Goal: Task Accomplishment & Management: Manage account settings

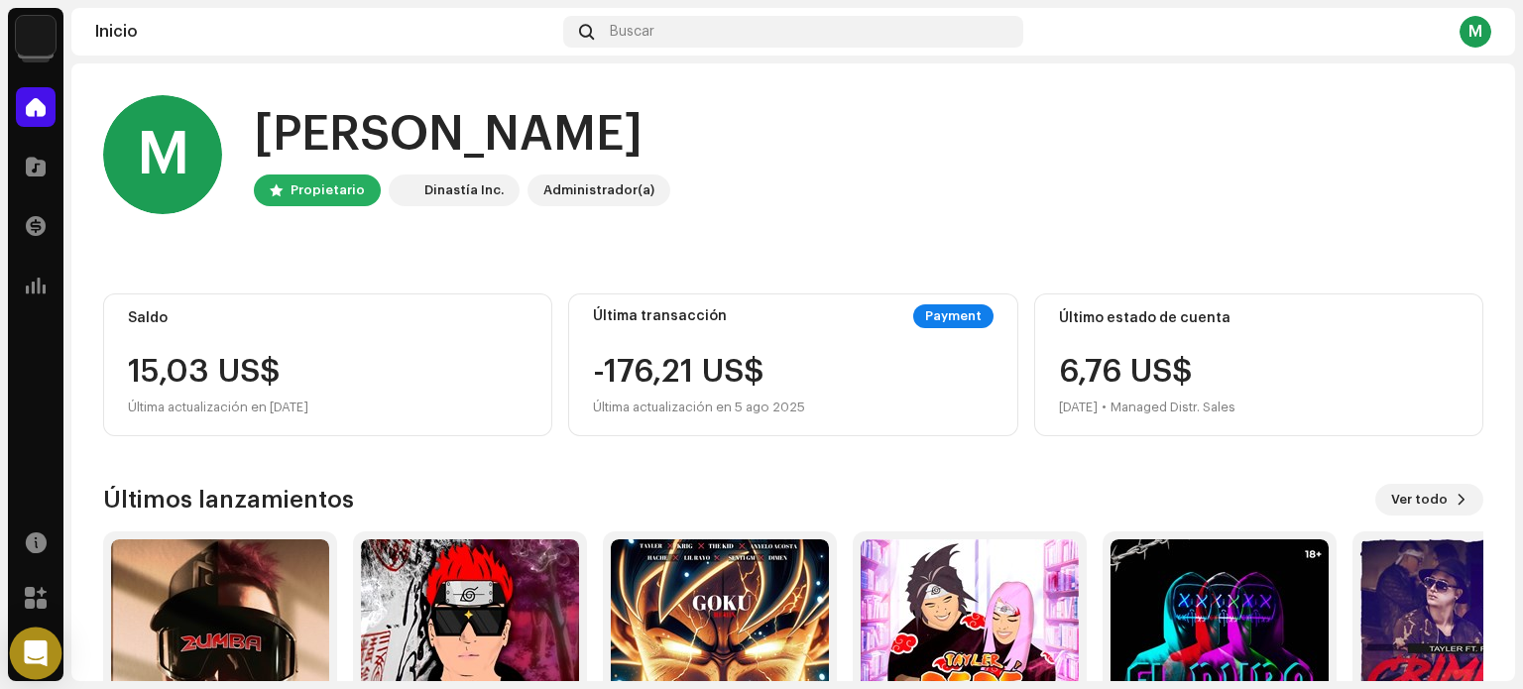
click at [43, 653] on icon "Open Intercom Messenger" at bounding box center [35, 653] width 23 height 26
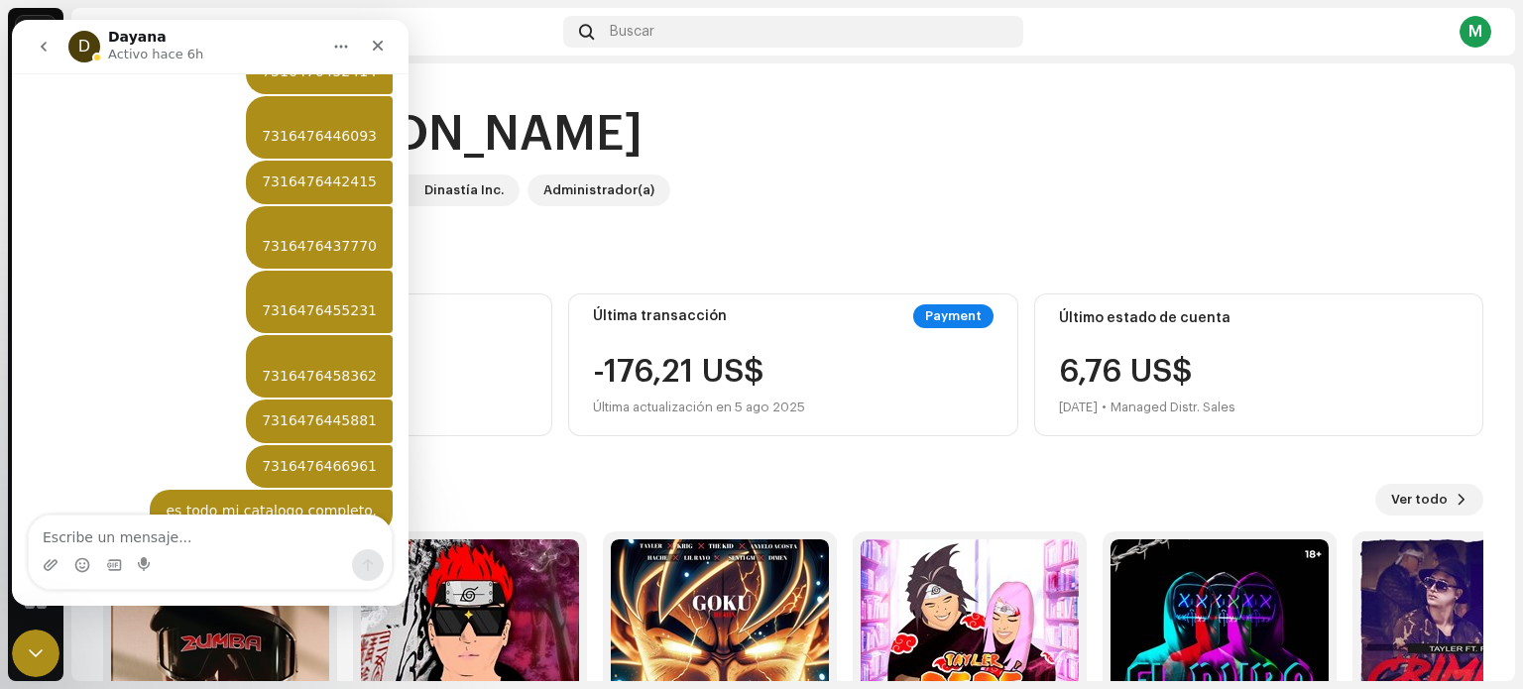
scroll to position [1412, 0]
click at [645, 225] on home-user "M Hola, , [PERSON_NAME] Dinastía Inc. Administrador(a)" at bounding box center [793, 170] width 1380 height 151
click at [869, 154] on div "M Hola, , [PERSON_NAME] Dinastía Inc. Administrador(a)" at bounding box center [793, 154] width 1380 height 119
click at [376, 43] on icon "Cerrar" at bounding box center [378, 46] width 11 height 11
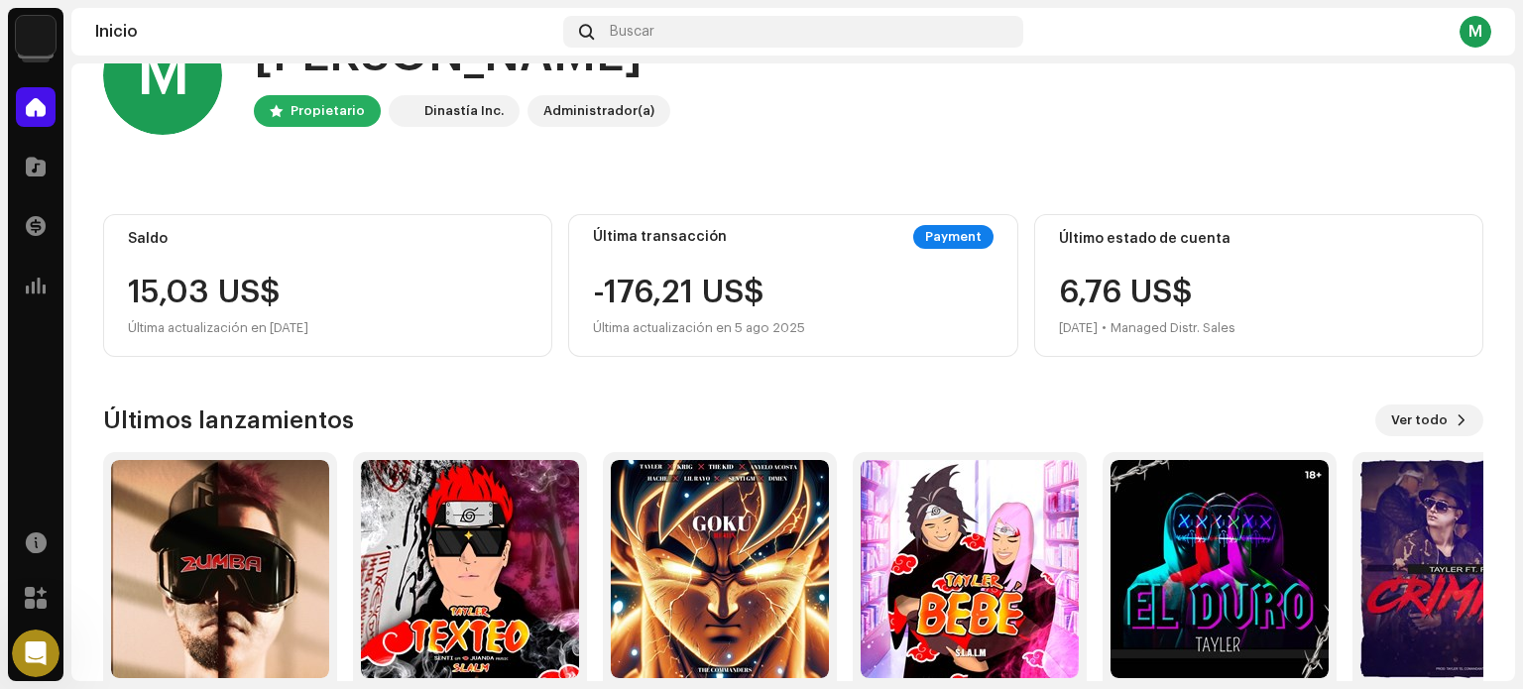
scroll to position [167, 0]
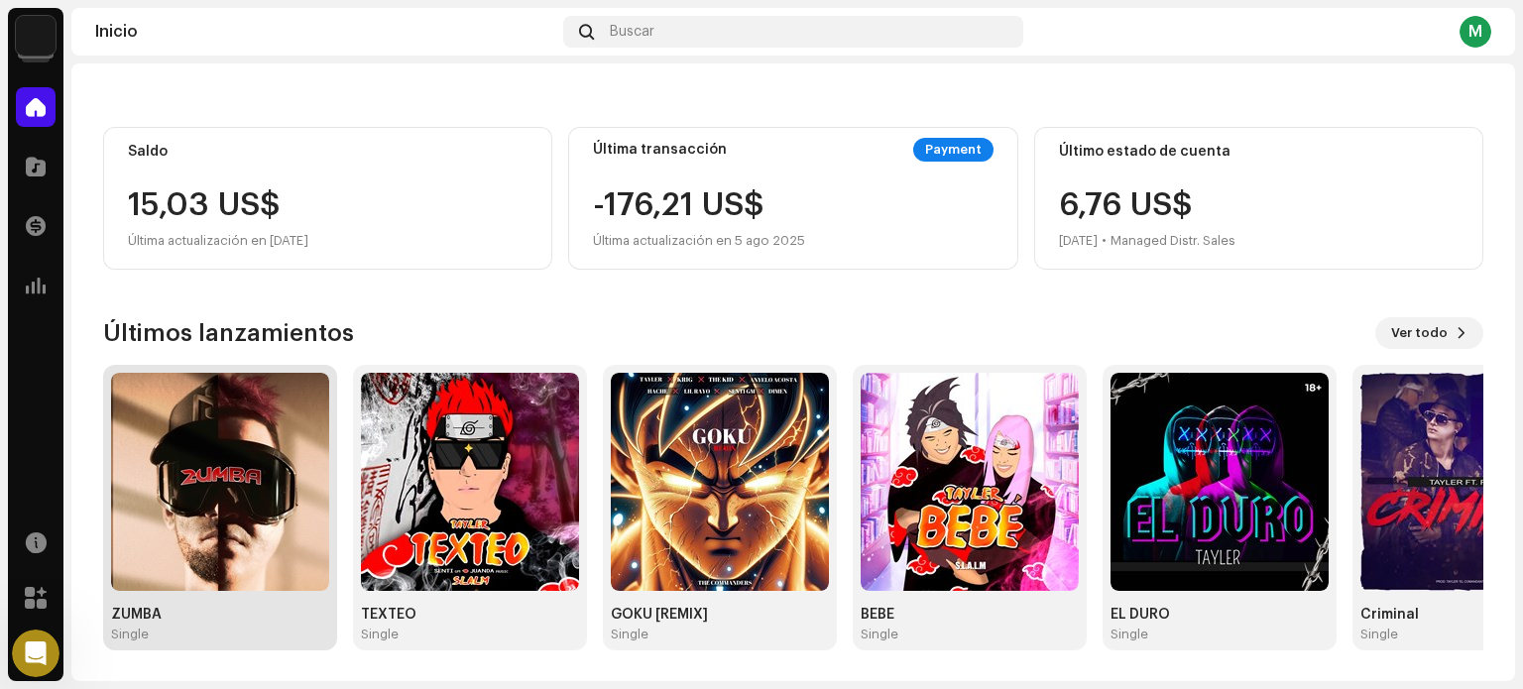
click at [197, 511] on img at bounding box center [220, 482] width 218 height 218
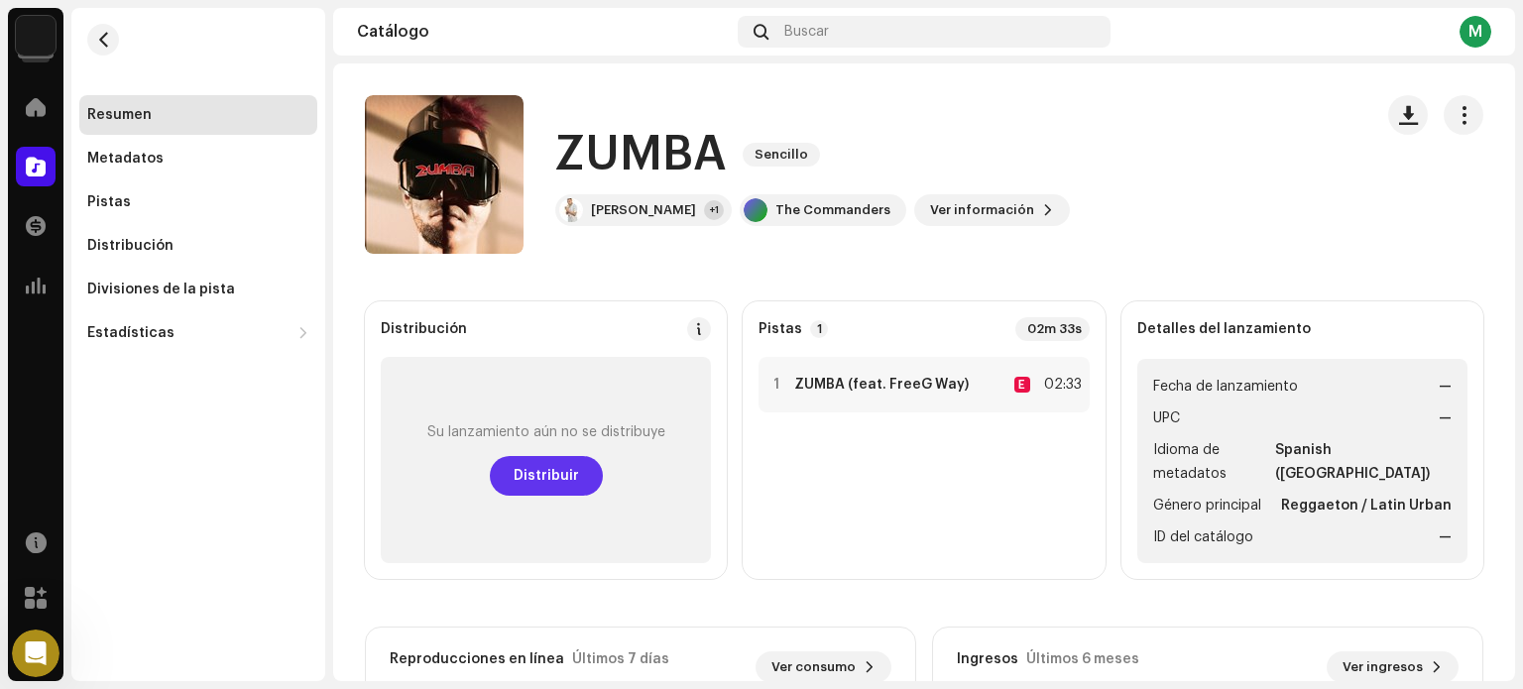
click at [555, 472] on span "Distribuir" at bounding box center [546, 476] width 65 height 40
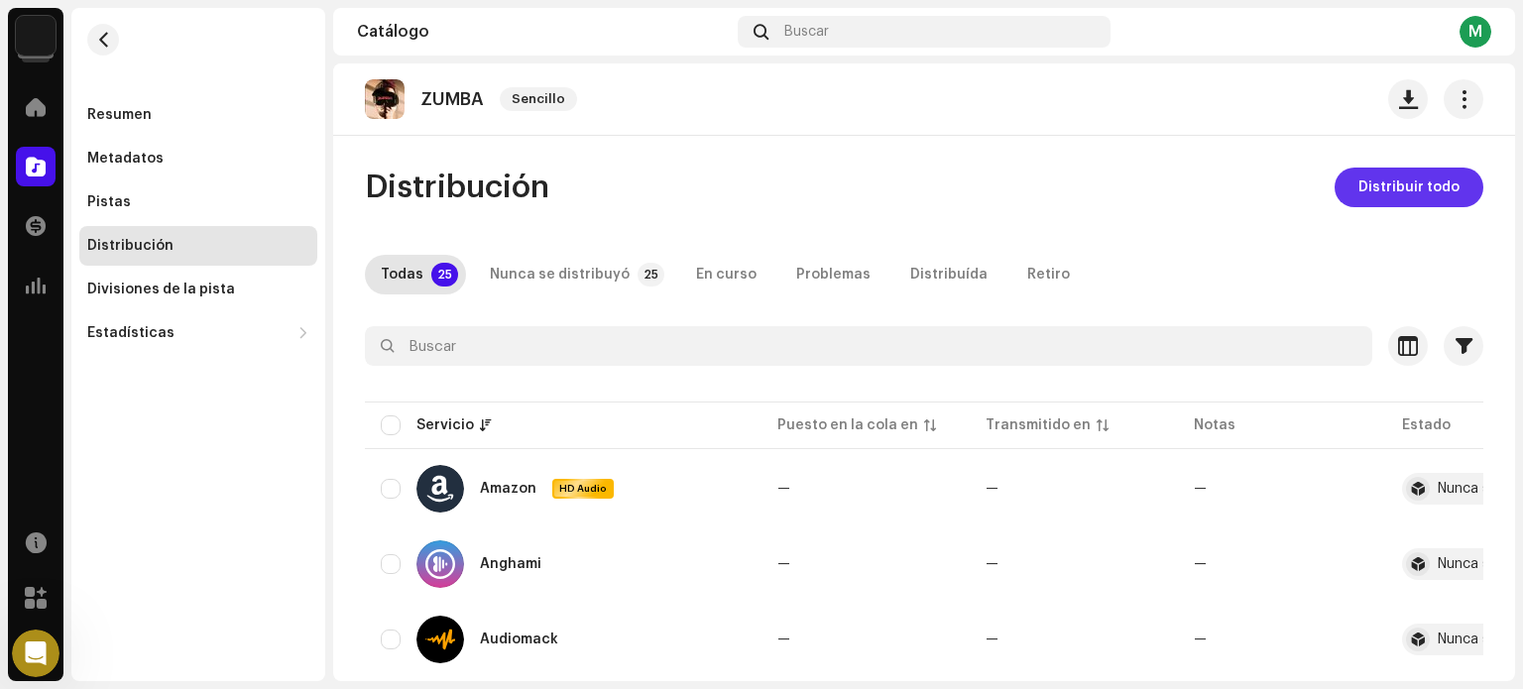
click at [1372, 183] on span "Distribuir todo" at bounding box center [1408, 188] width 101 height 40
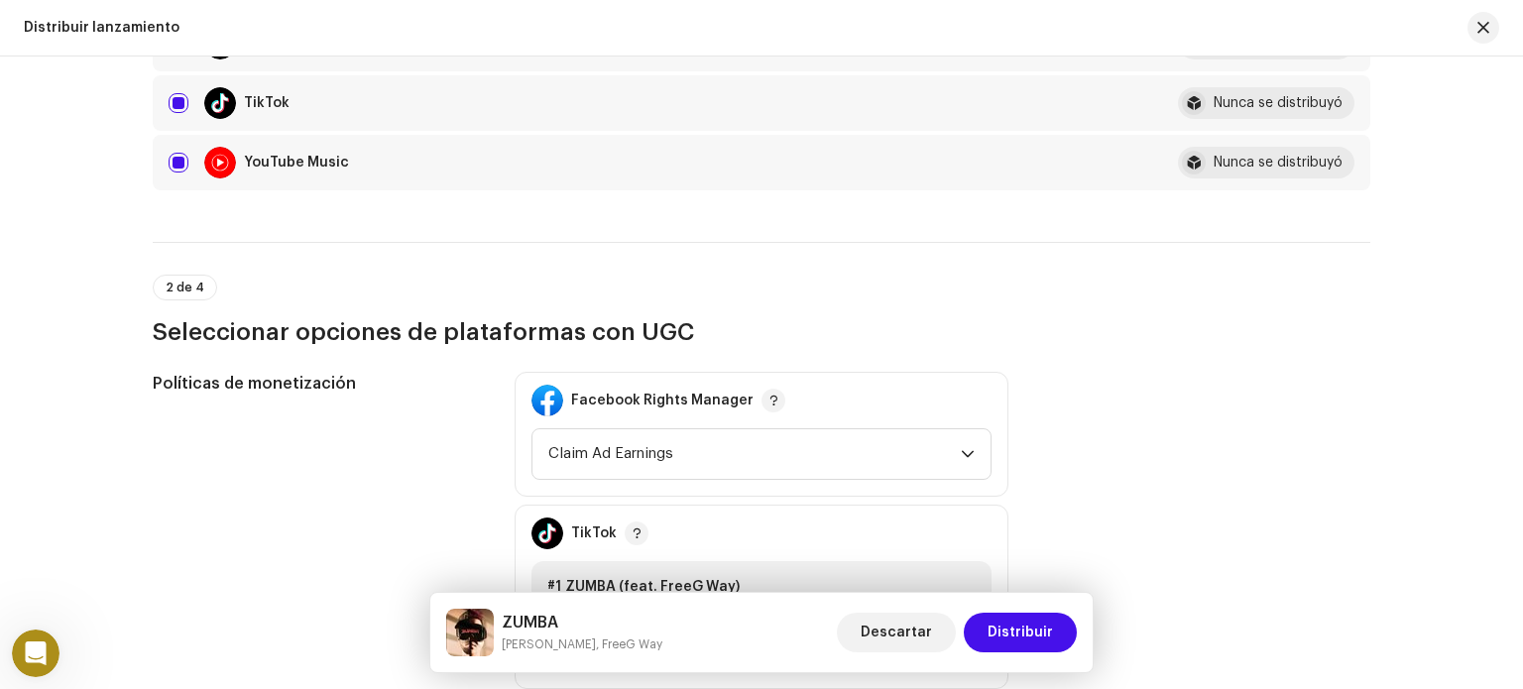
scroll to position [1983, 0]
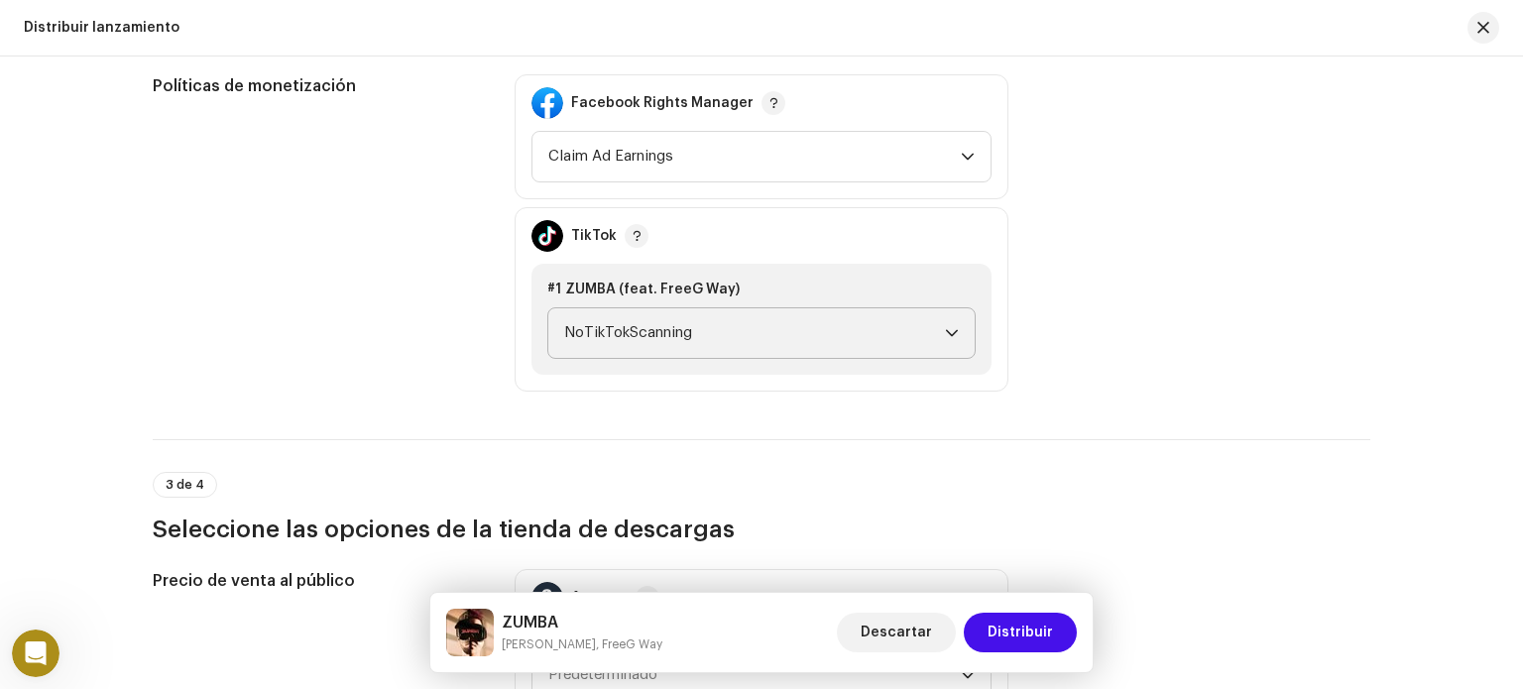
click at [956, 342] on p-select "NoTikTokScanning" at bounding box center [761, 333] width 428 height 52
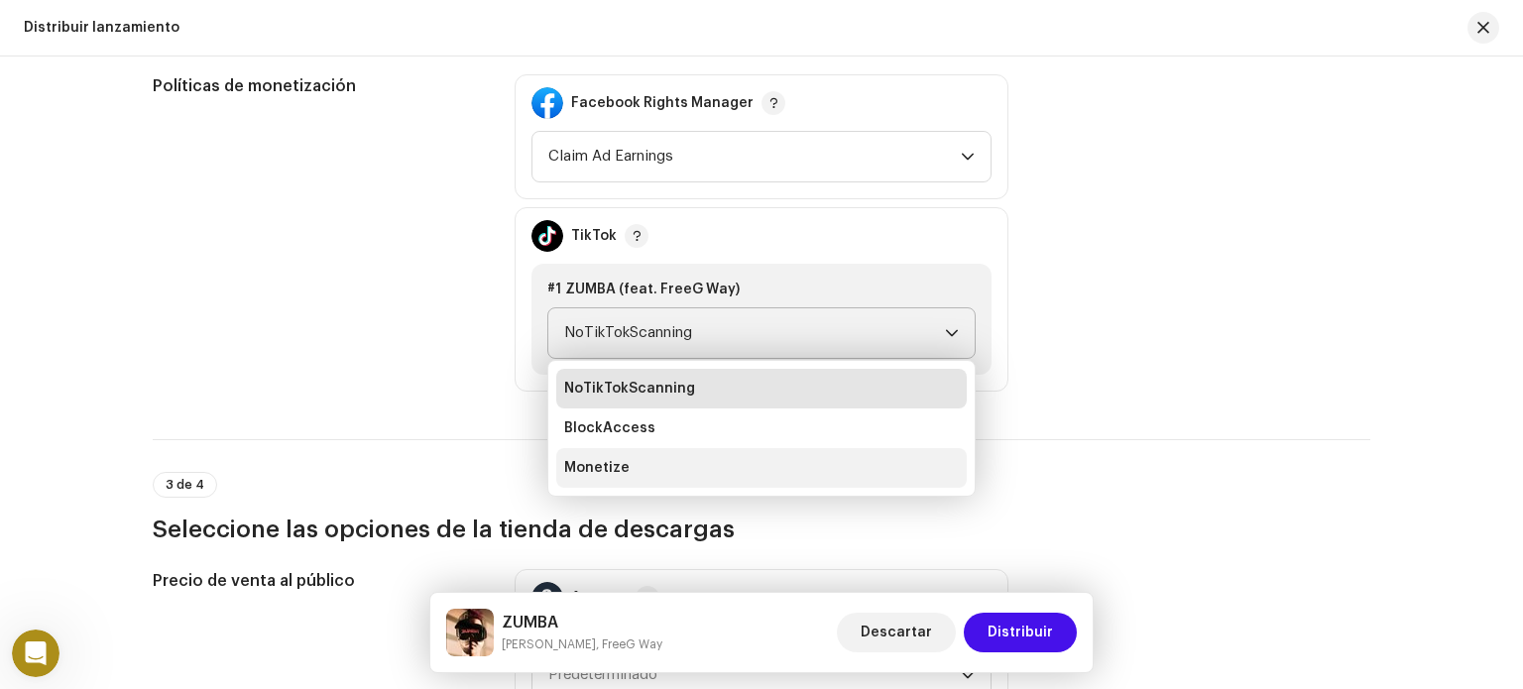
click at [706, 456] on li "Monetize" at bounding box center [761, 468] width 410 height 40
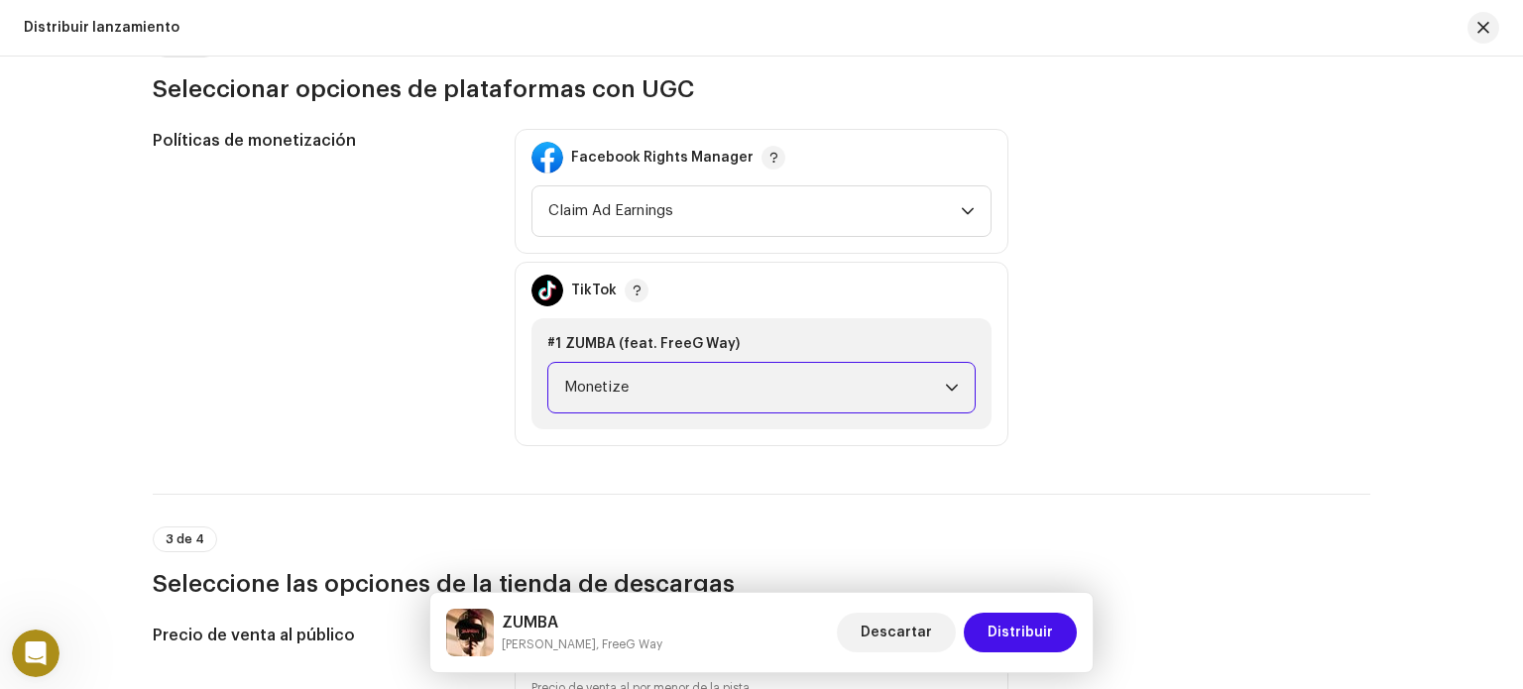
scroll to position [1884, 0]
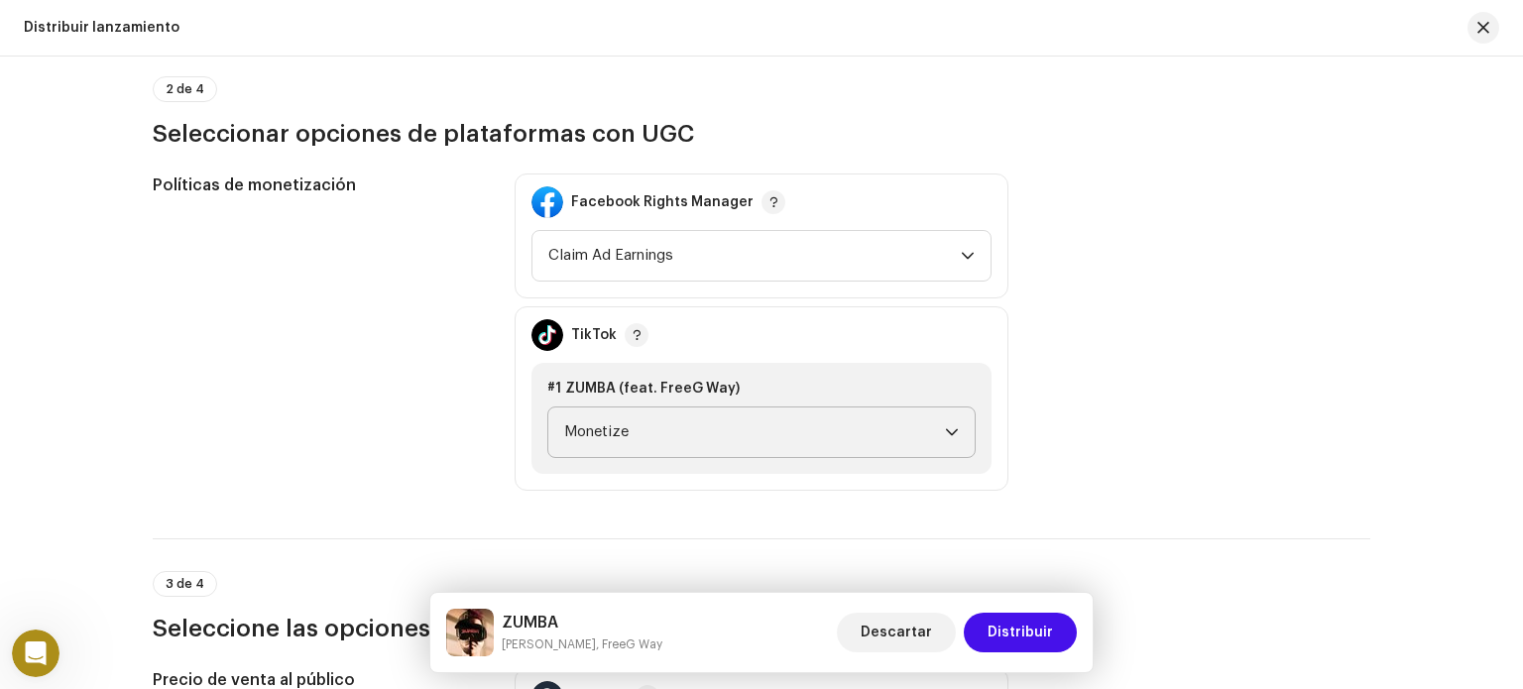
click at [948, 431] on icon "dropdown trigger" at bounding box center [952, 432] width 12 height 7
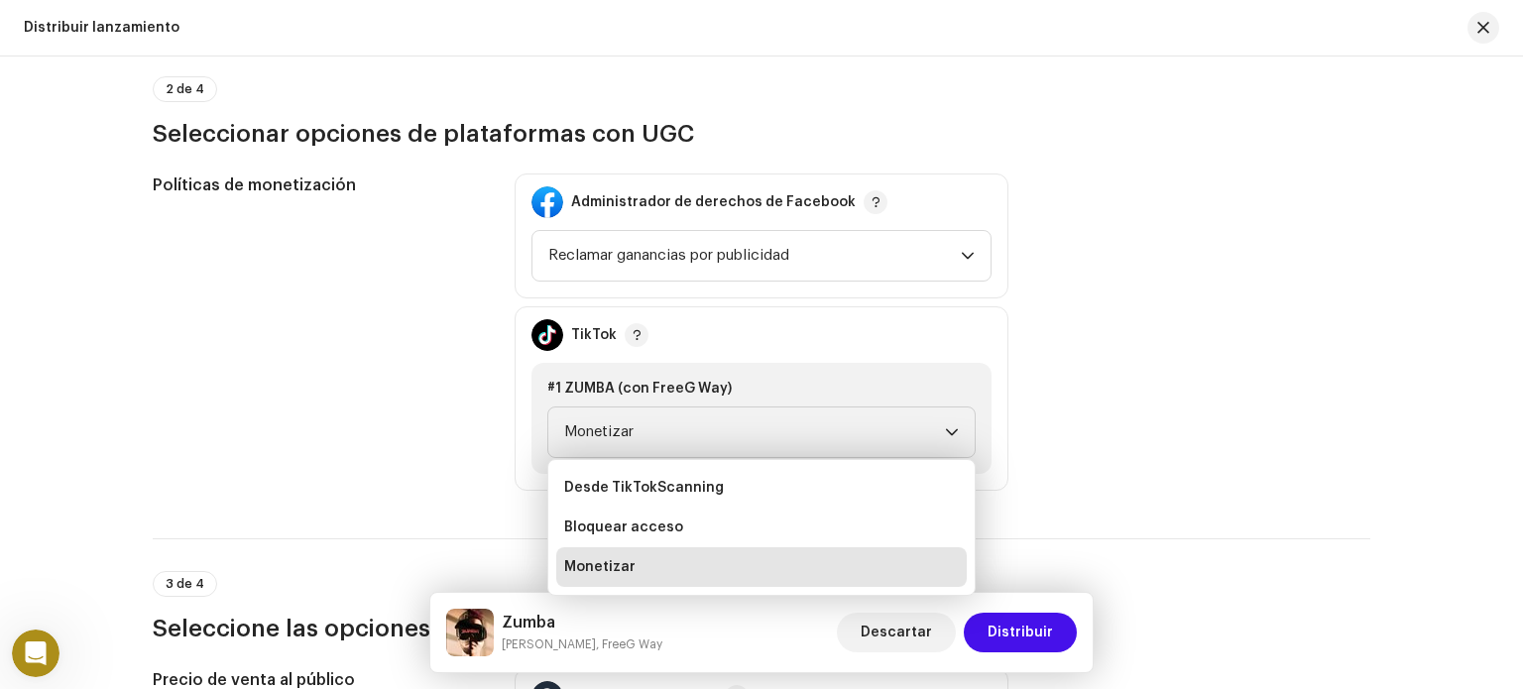
click at [635, 566] on li "Monetizar" at bounding box center [761, 567] width 410 height 40
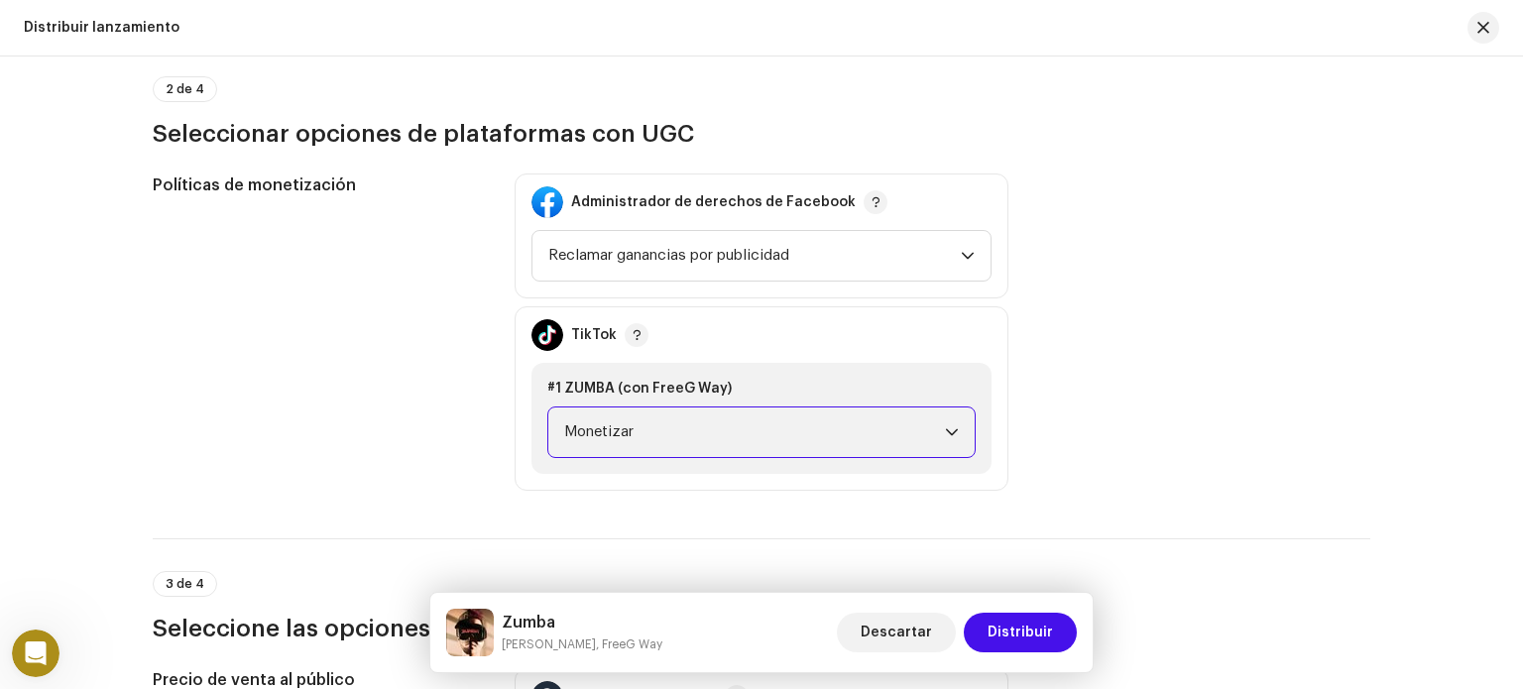
click at [1231, 302] on div "Políticas de monetización Administrador de derechos de Facebook Reclamar gananc…" at bounding box center [762, 332] width 1218 height 317
click at [808, 258] on span "Reclamar ganancias por publicidad" at bounding box center [754, 256] width 412 height 50
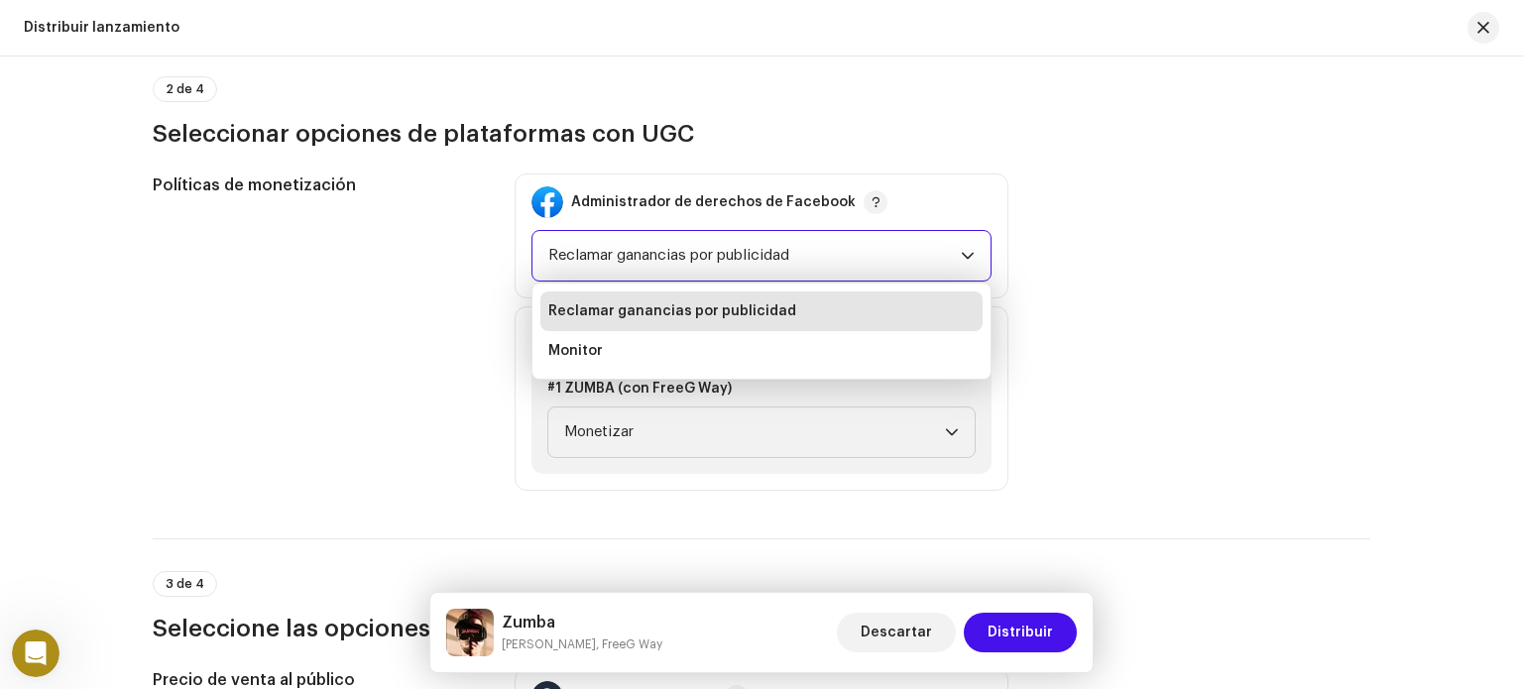
click at [808, 258] on span "Reclamar ganancias por publicidad" at bounding box center [754, 256] width 412 height 50
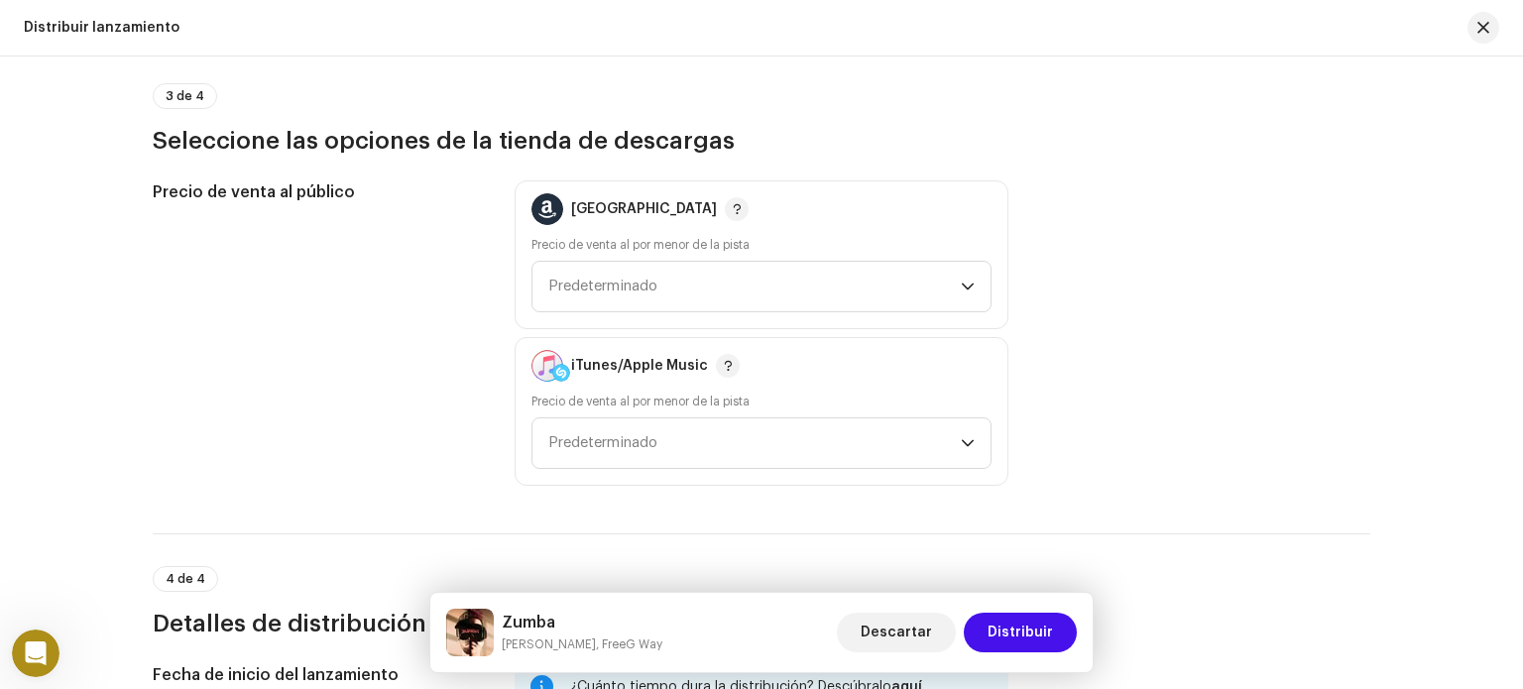
scroll to position [2479, 0]
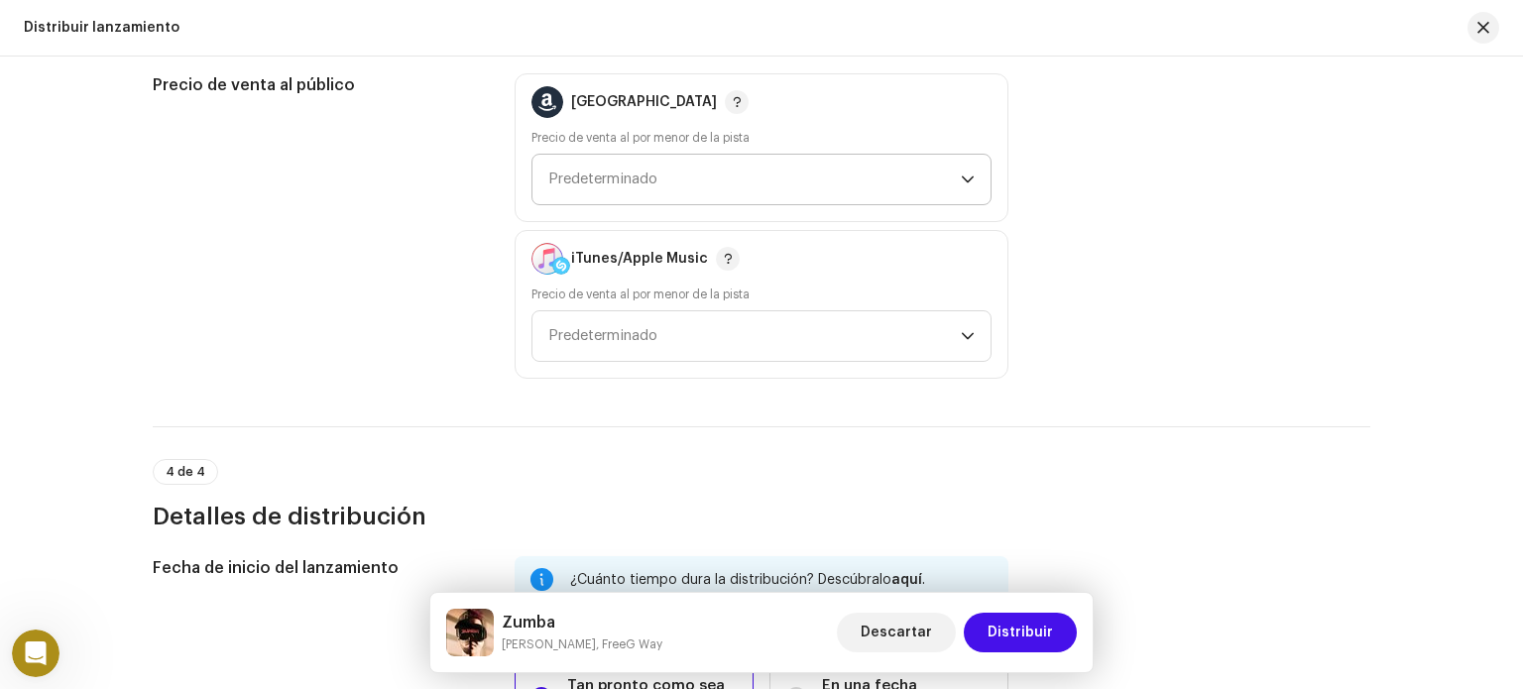
click at [928, 184] on span "Predeterminado" at bounding box center [754, 180] width 412 height 50
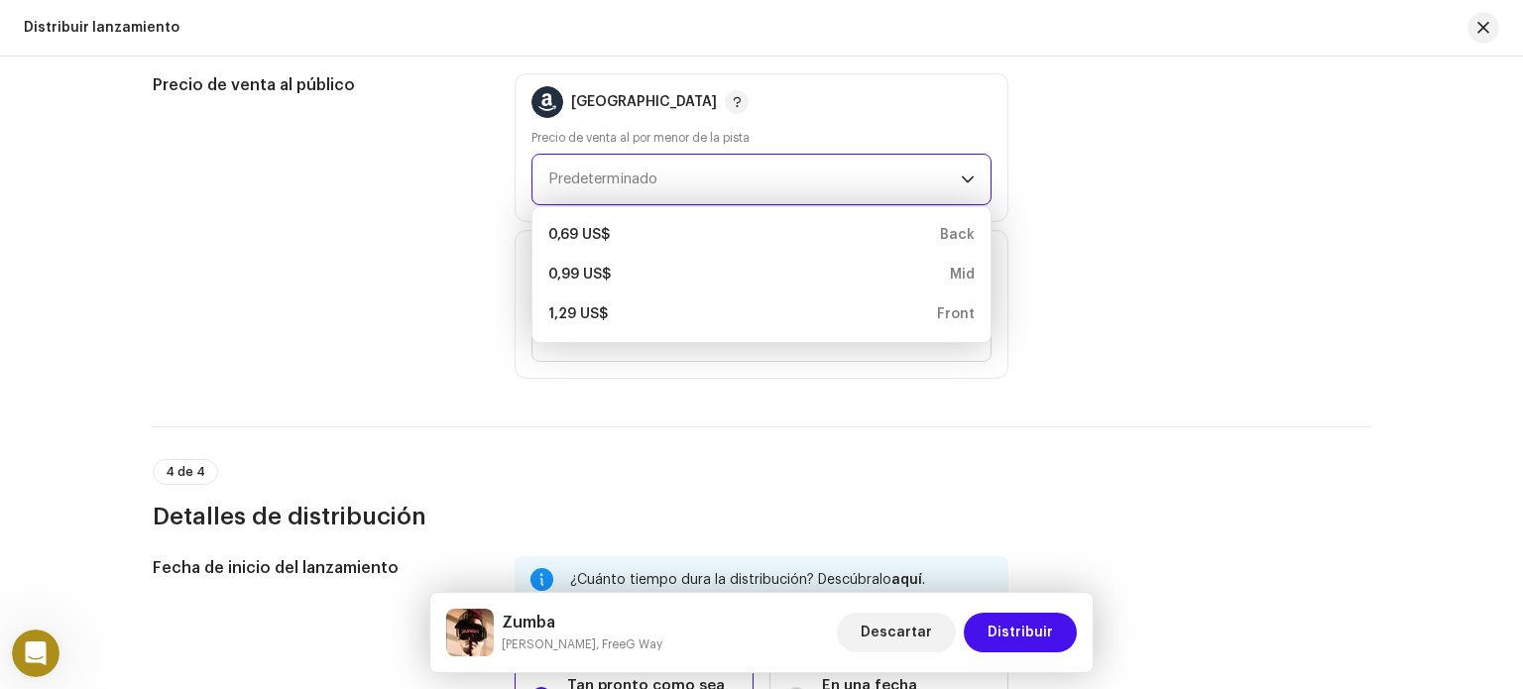
click at [927, 176] on span "Predeterminado" at bounding box center [754, 180] width 412 height 50
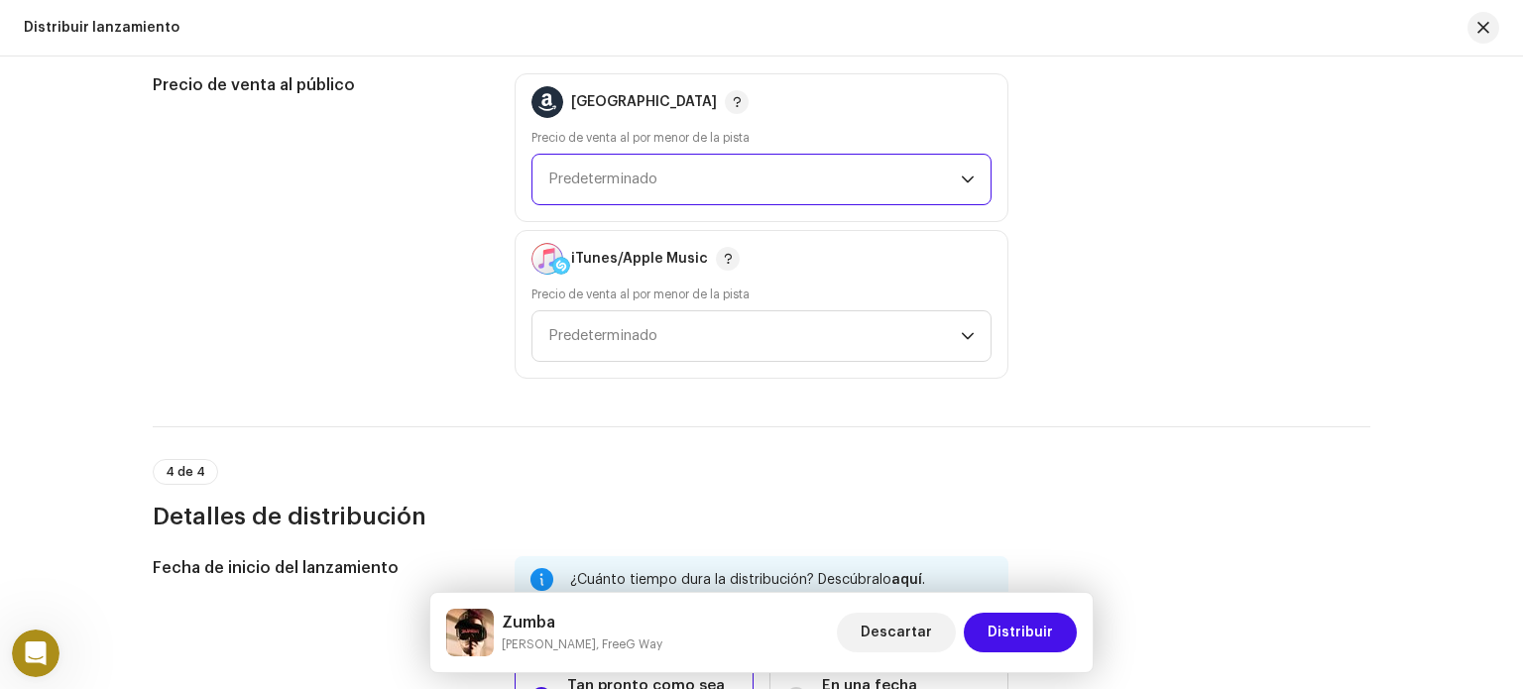
click at [927, 176] on span "Predeterminado" at bounding box center [754, 180] width 412 height 50
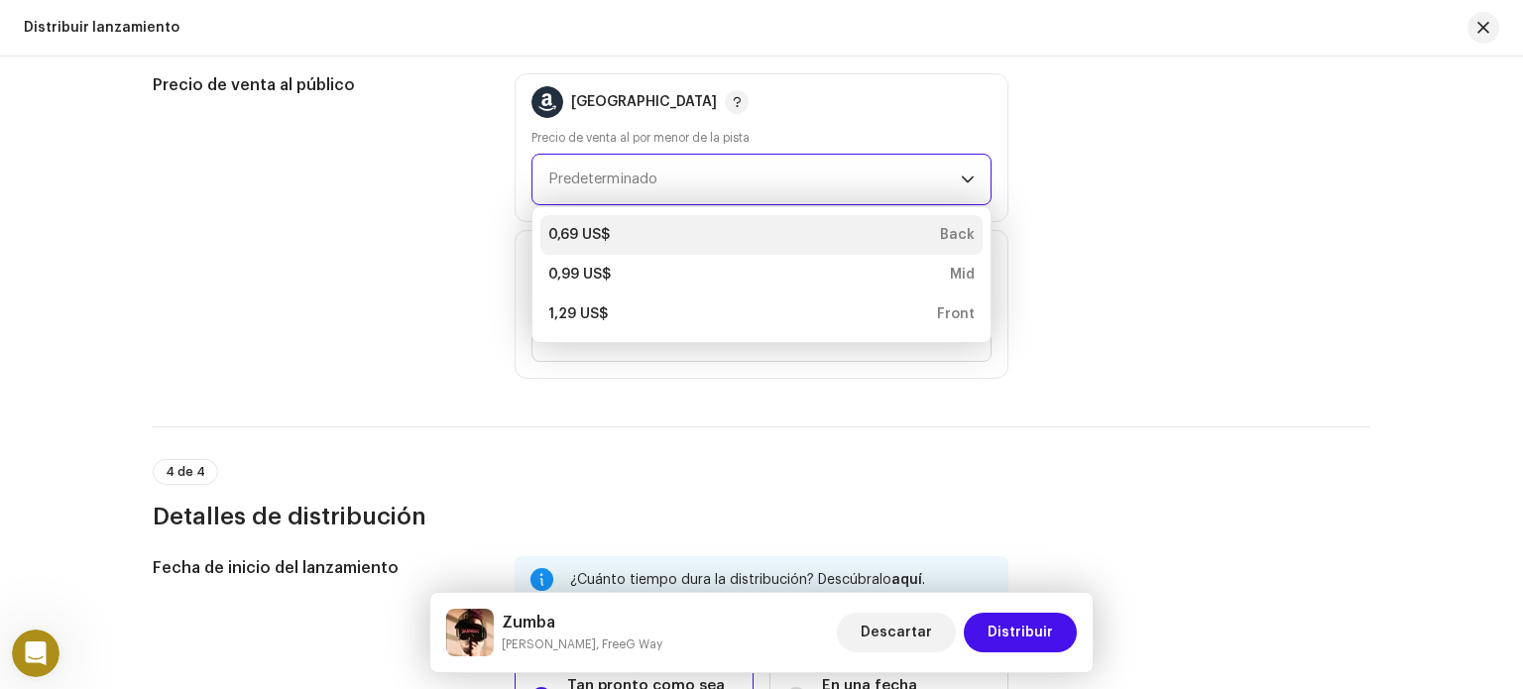
click at [730, 234] on div "0,69 US$ Back" at bounding box center [761, 235] width 426 height 20
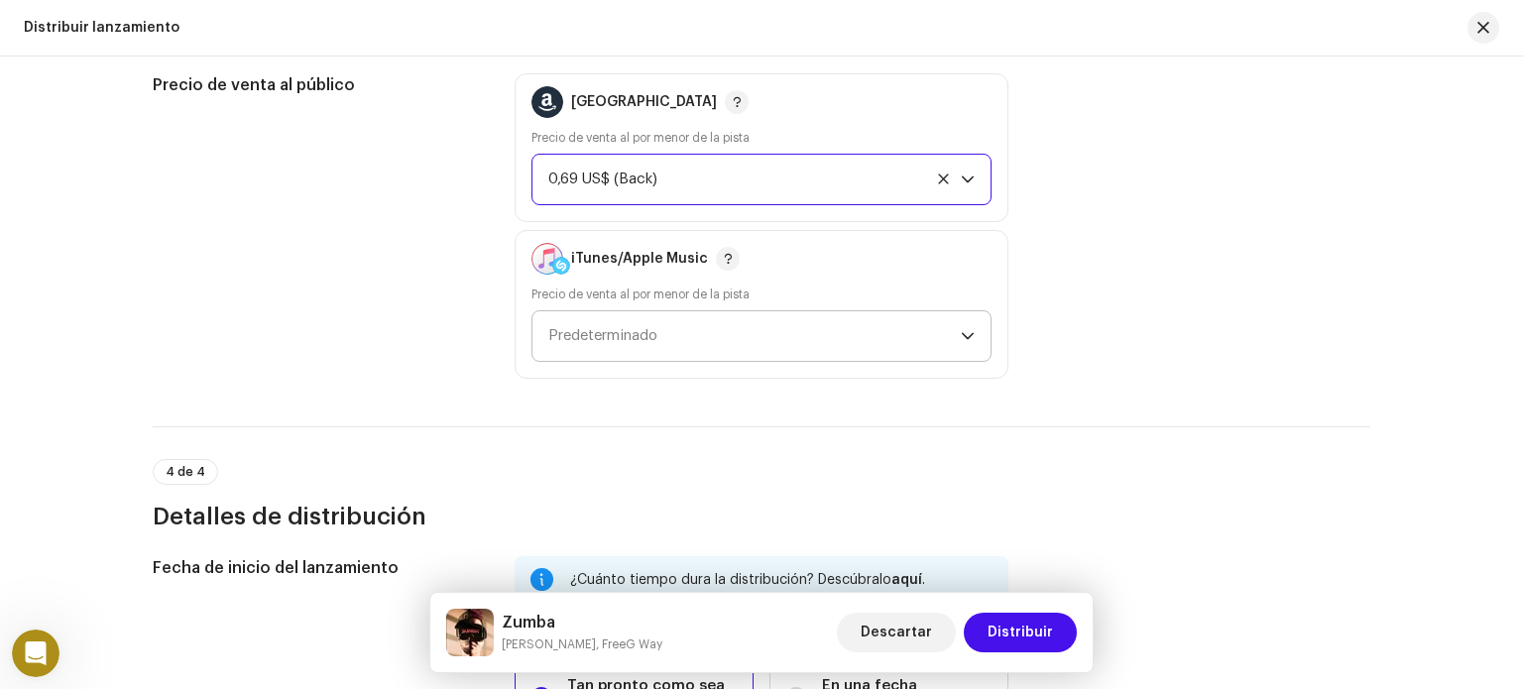
click at [809, 323] on span "Predeterminado" at bounding box center [754, 336] width 412 height 50
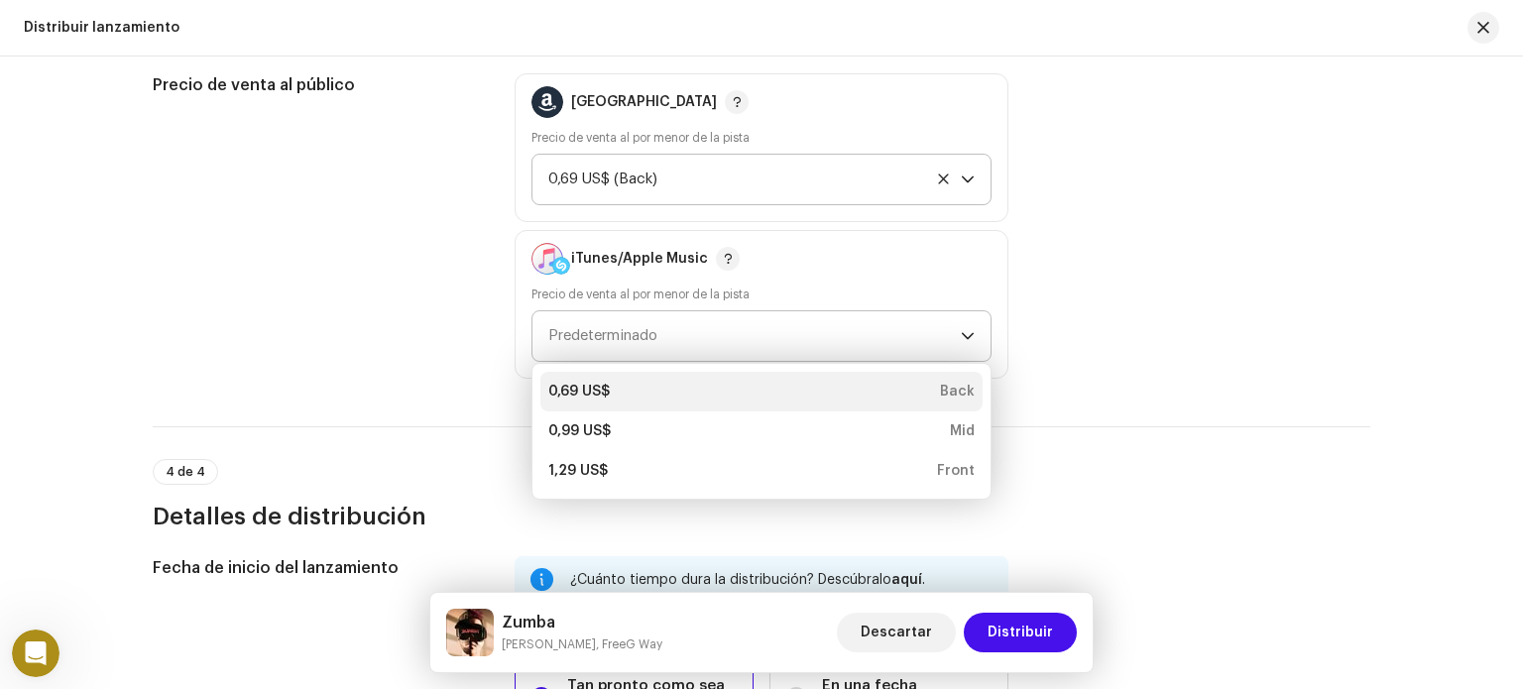
click at [743, 382] on div "0,69 US$ Back" at bounding box center [761, 392] width 426 height 20
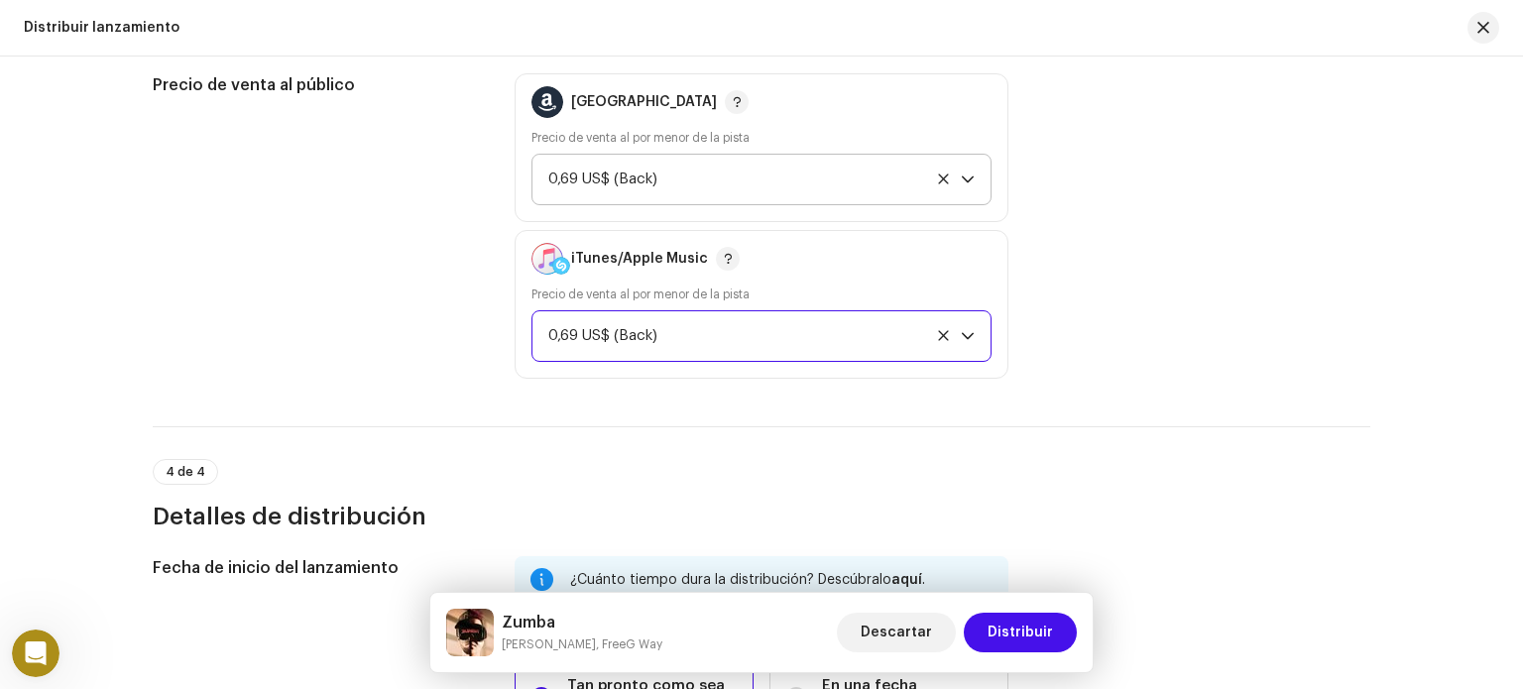
click at [964, 180] on icon "disparador desplegable" at bounding box center [968, 179] width 12 height 7
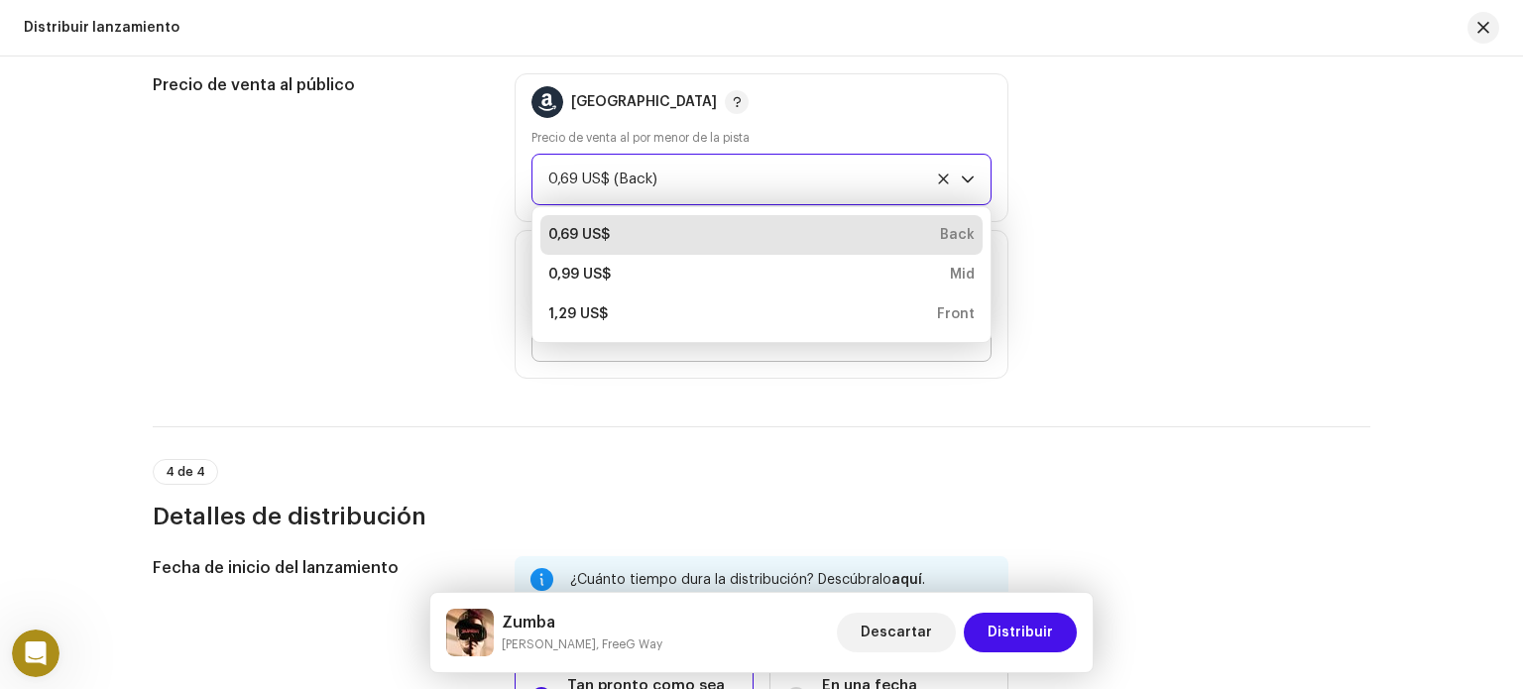
click at [964, 180] on icon "disparador desplegable" at bounding box center [968, 179] width 12 height 7
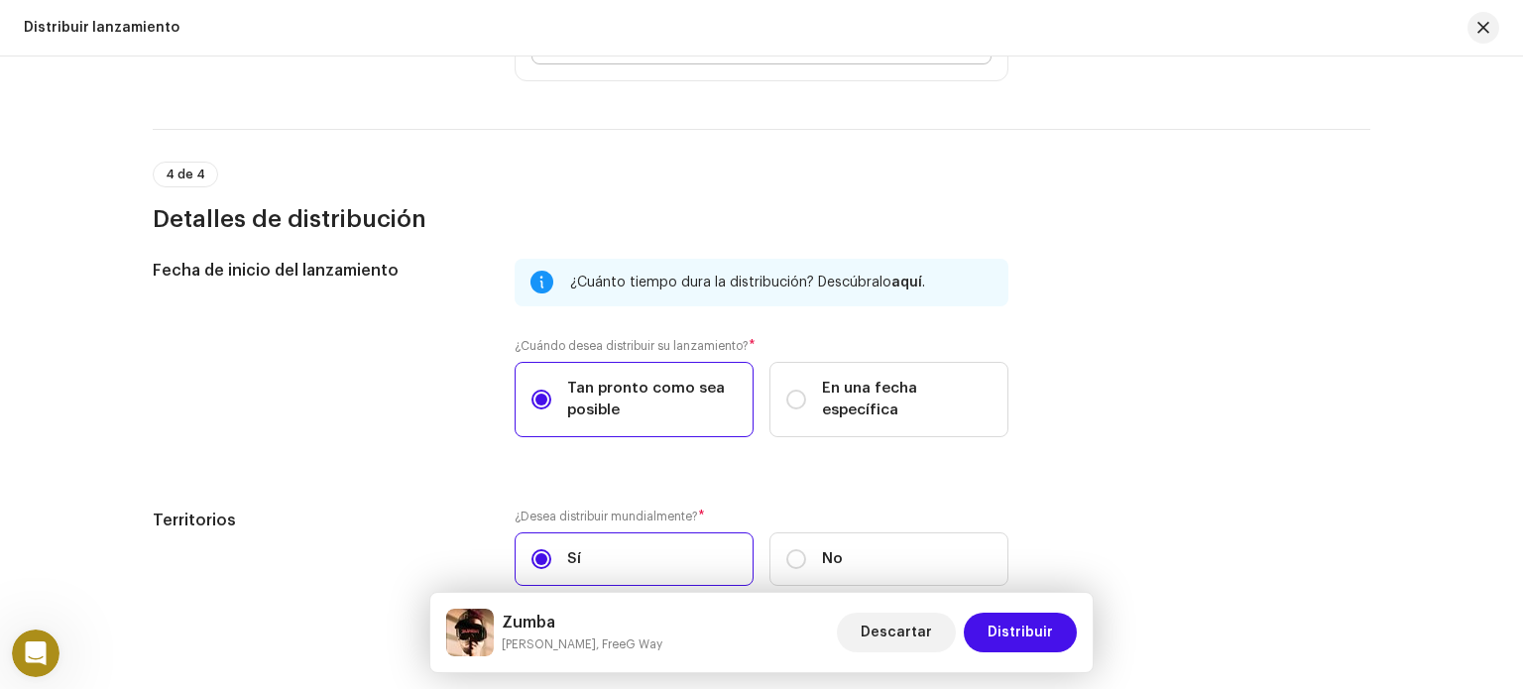
scroll to position [2885, 0]
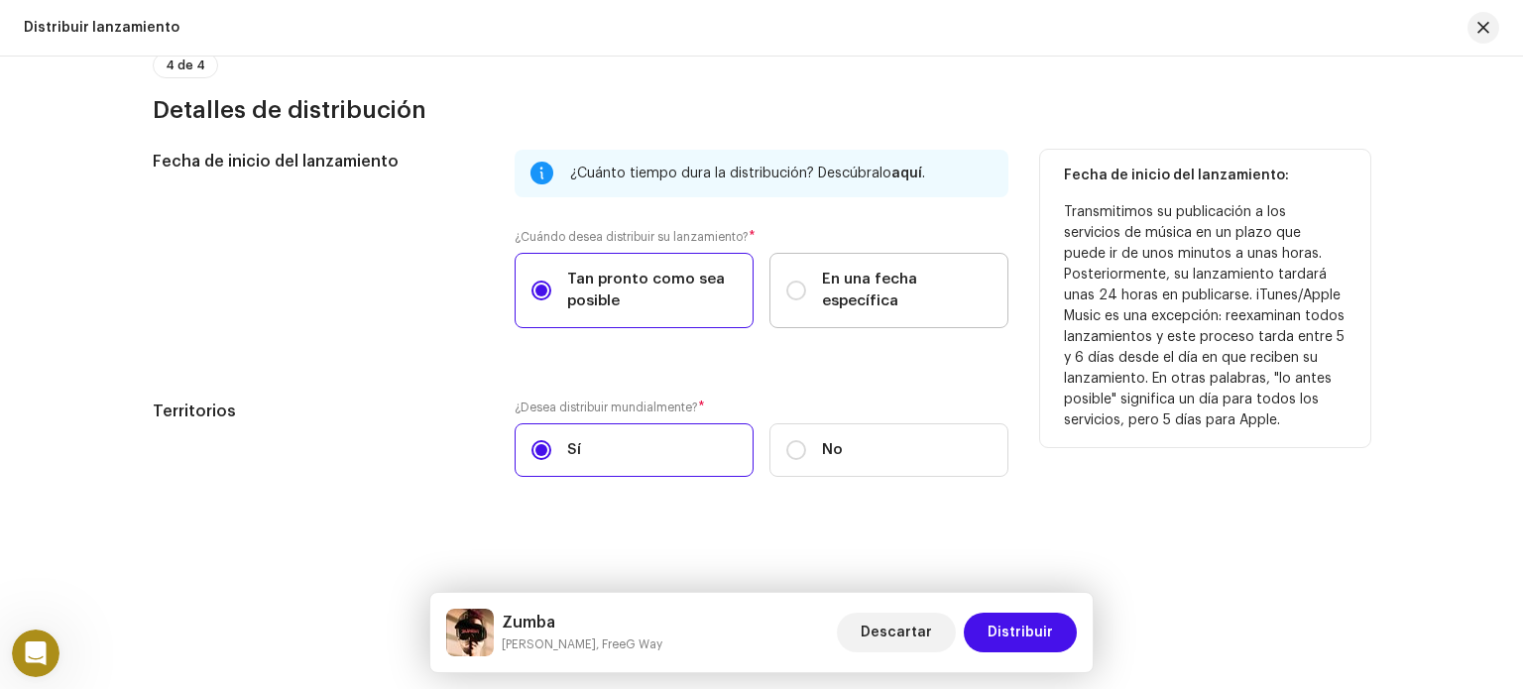
click at [886, 296] on span "En una fecha específica" at bounding box center [907, 291] width 170 height 44
click at [806, 296] on input "En una fecha específica" at bounding box center [796, 291] width 20 height 20
radio input "true"
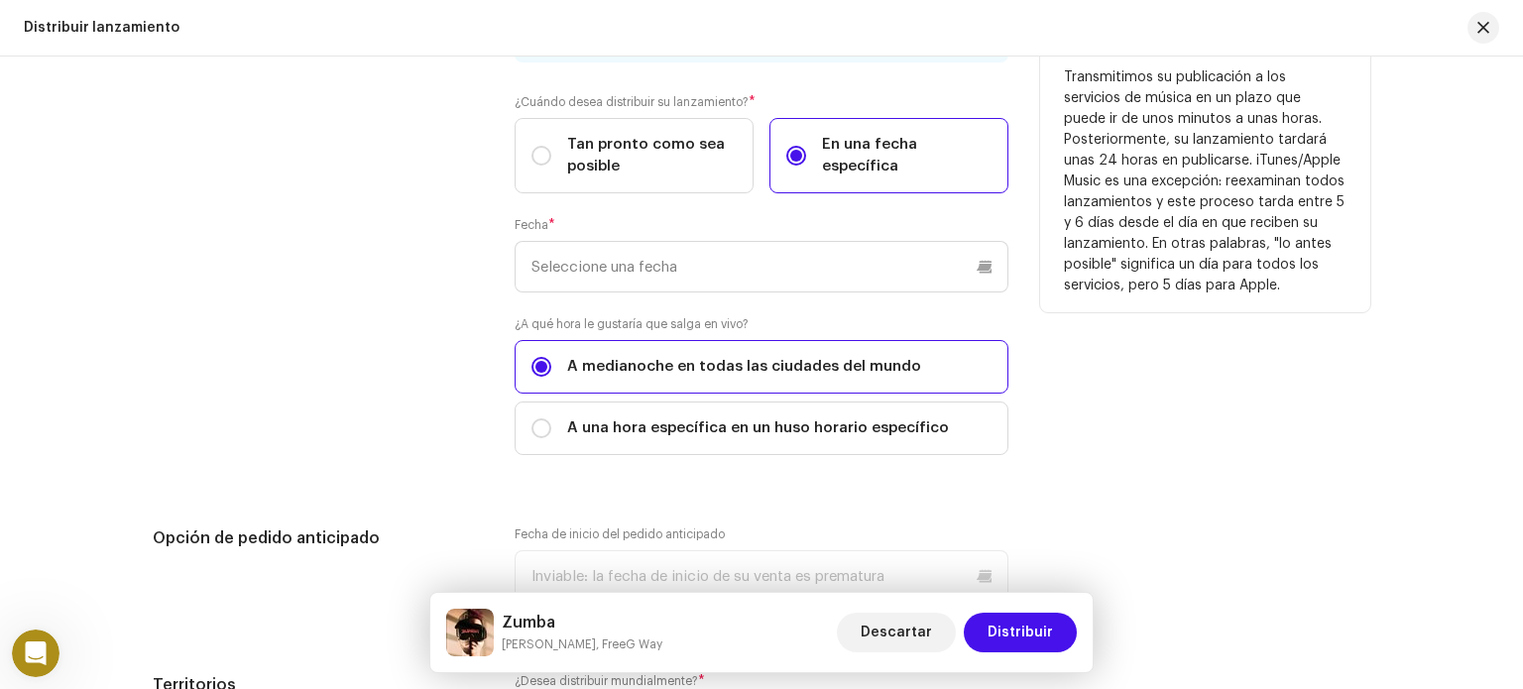
scroll to position [3083, 0]
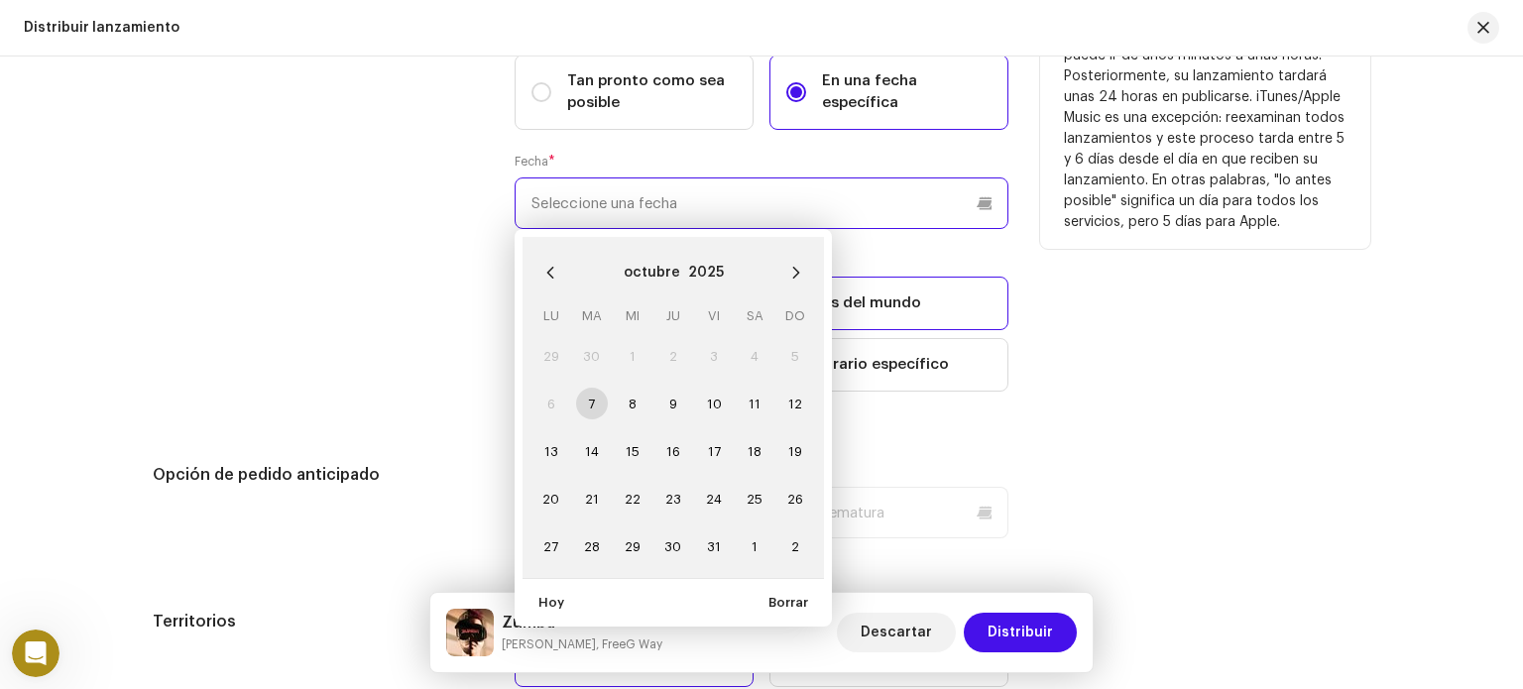
click at [666, 208] on input "text" at bounding box center [762, 203] width 494 height 52
click at [711, 396] on span "10" at bounding box center [714, 404] width 32 height 32
type input "[DATE]"
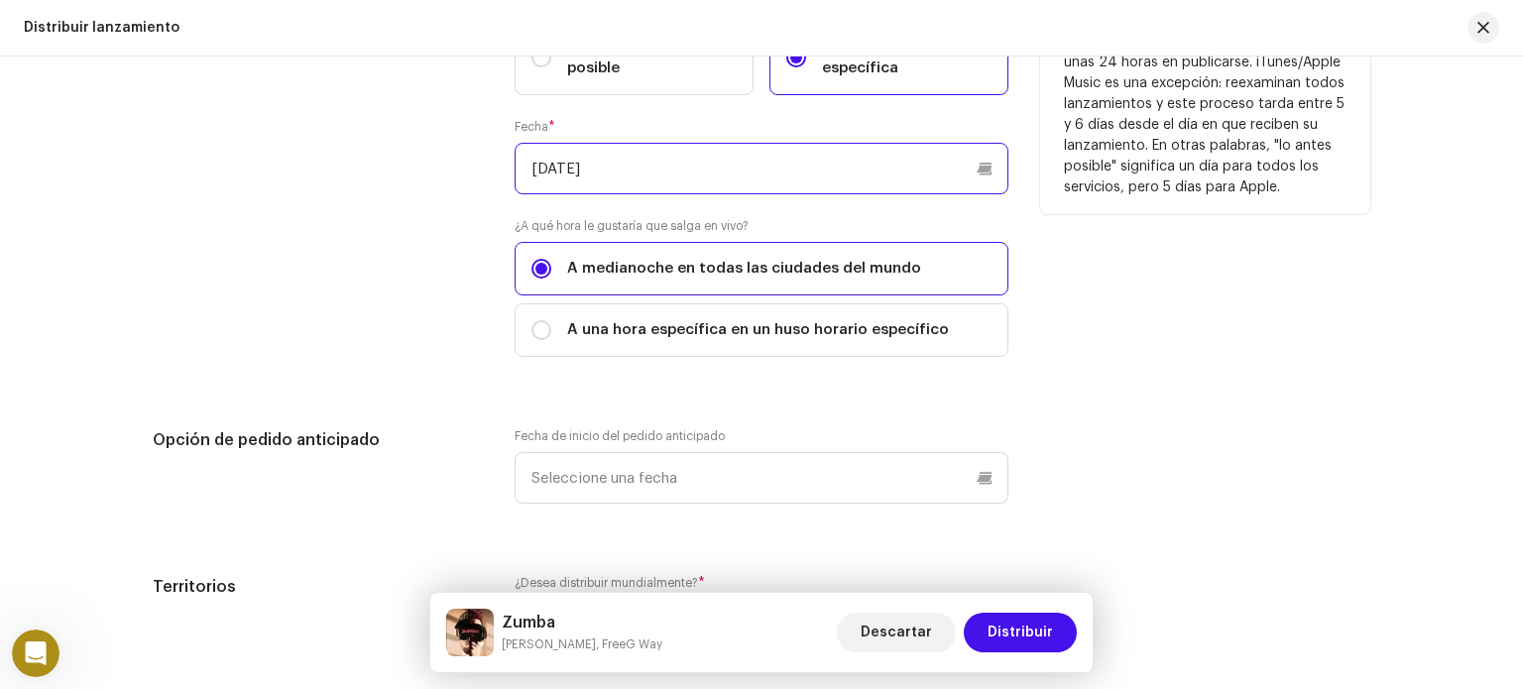
scroll to position [3096, 0]
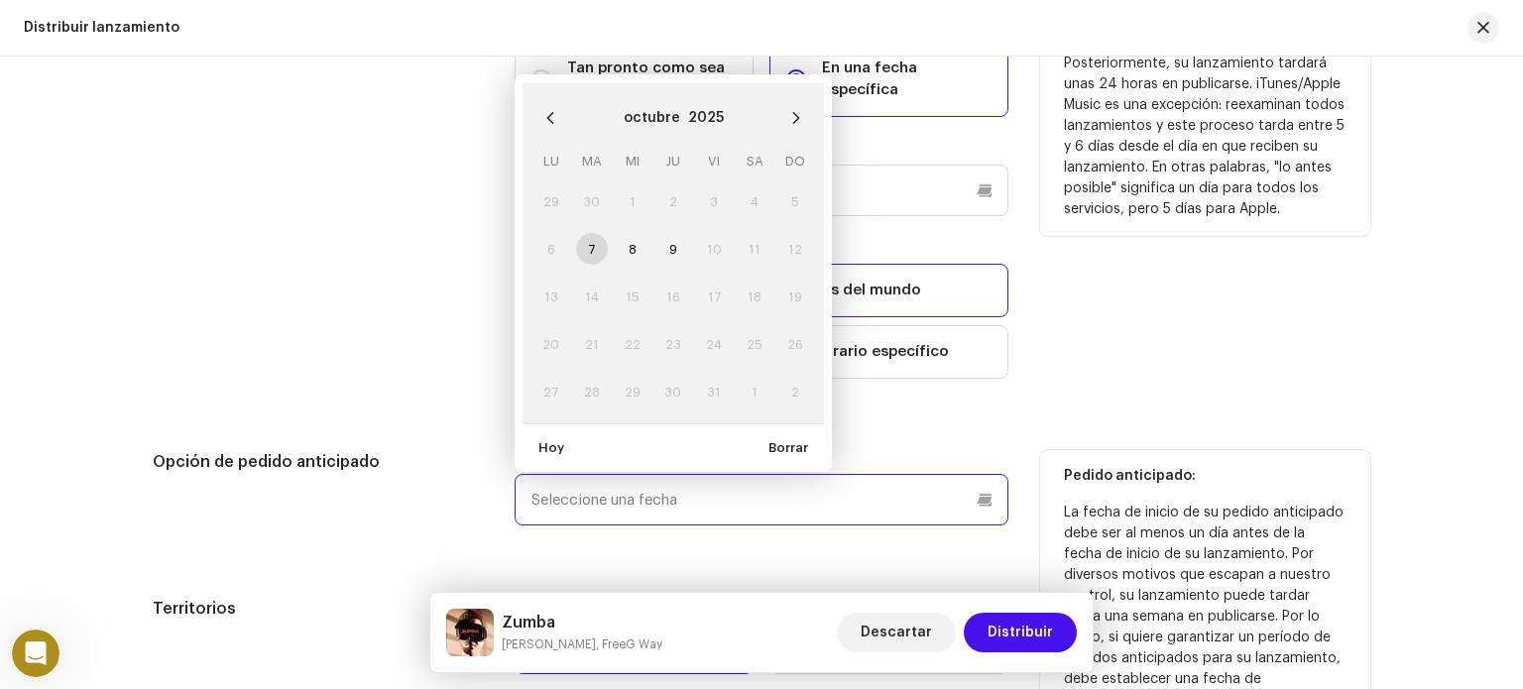
click at [894, 508] on input "text" at bounding box center [762, 500] width 494 height 52
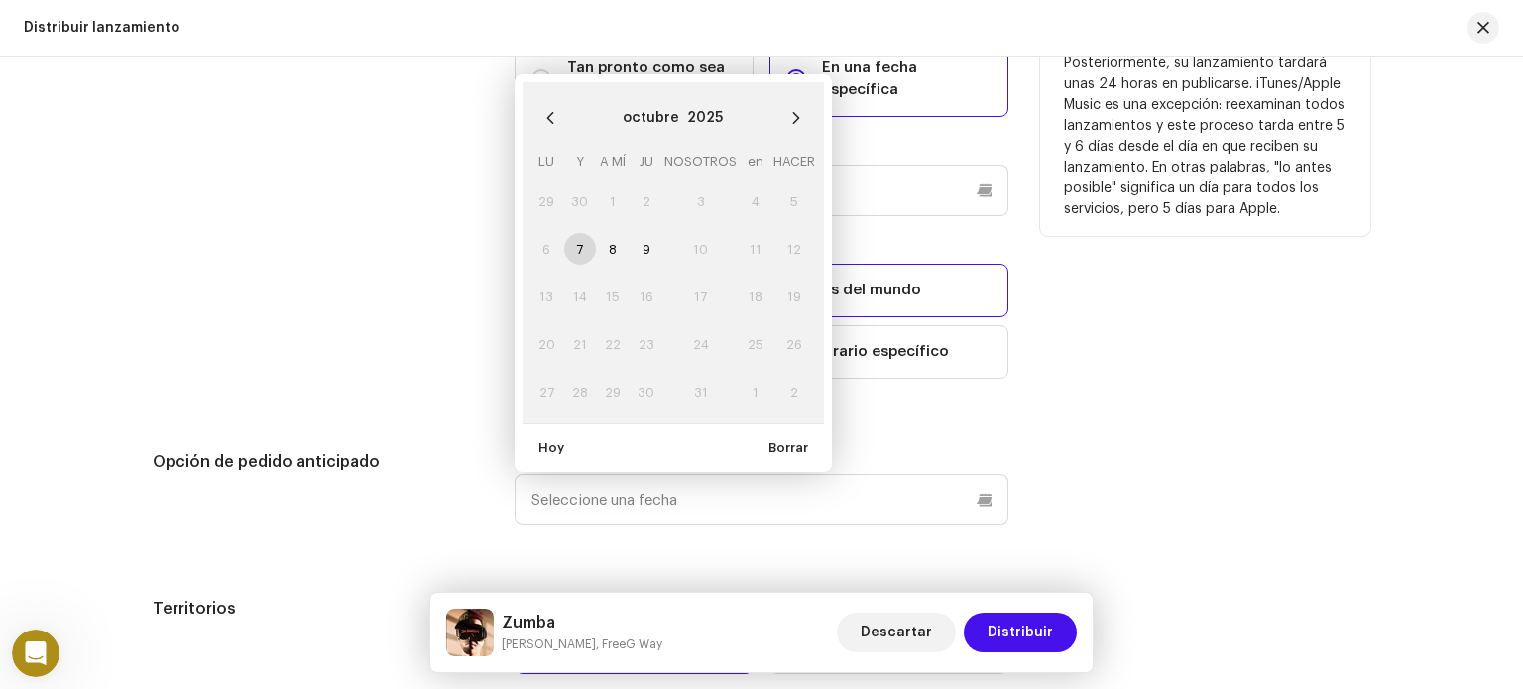
click at [1205, 255] on div "Fecha de inicio del lanzamiento: Transmitimos su publicación a los servicios de…" at bounding box center [1205, 171] width 330 height 464
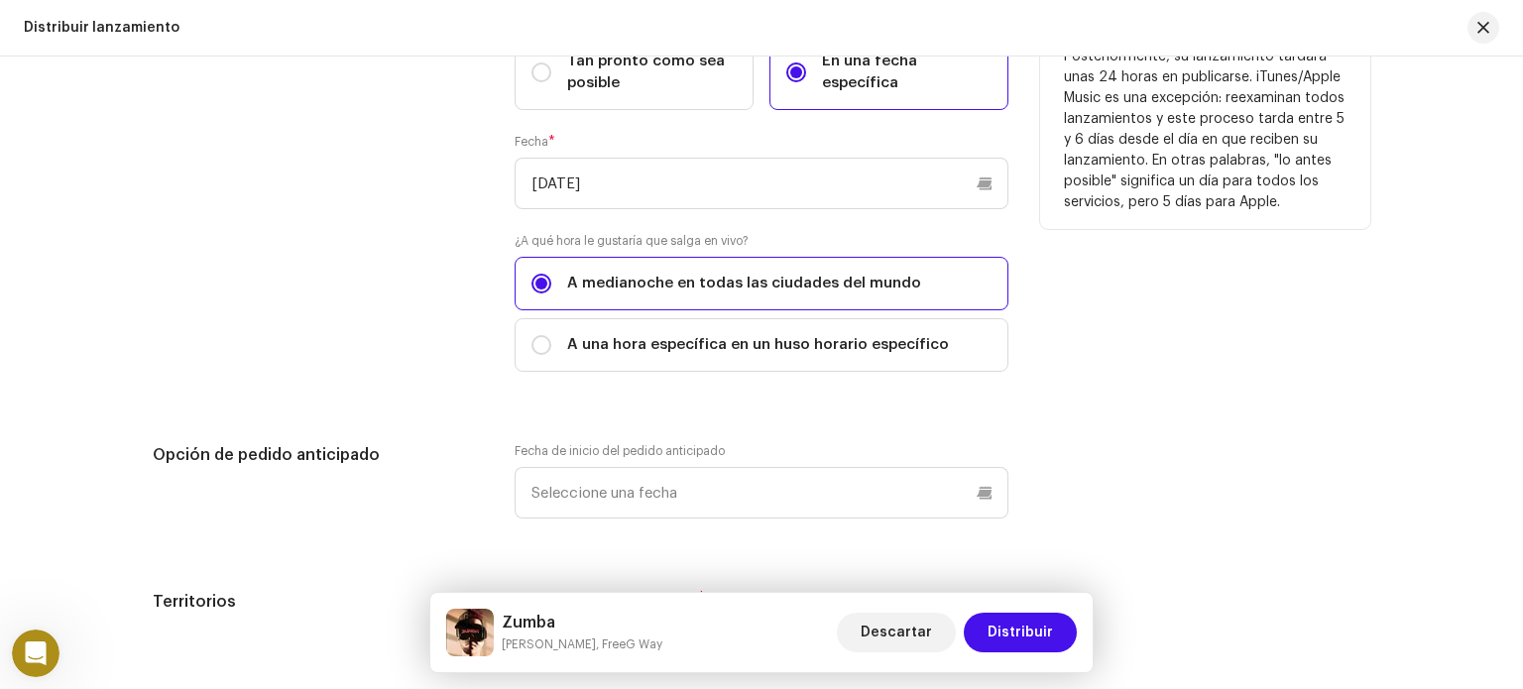
scroll to position [3196, 0]
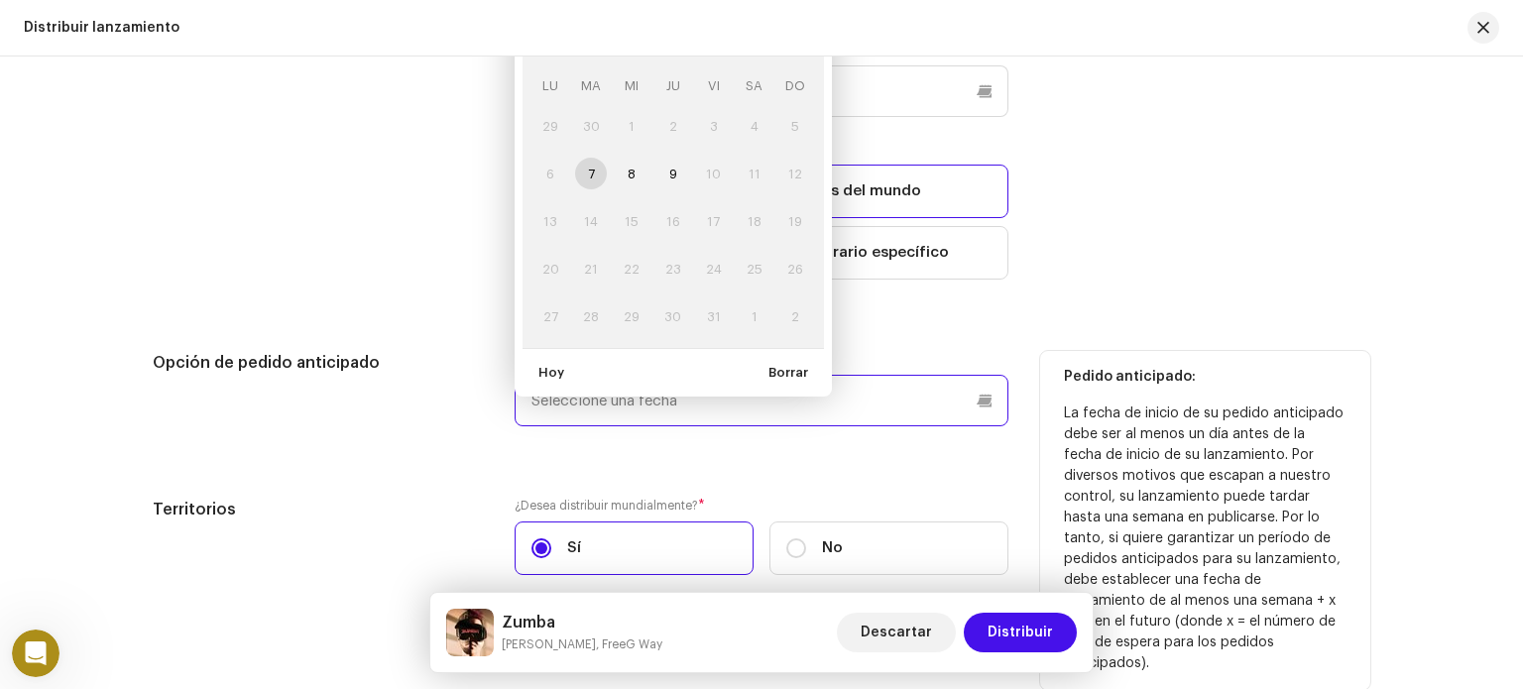
click at [801, 410] on input "text" at bounding box center [762, 401] width 494 height 52
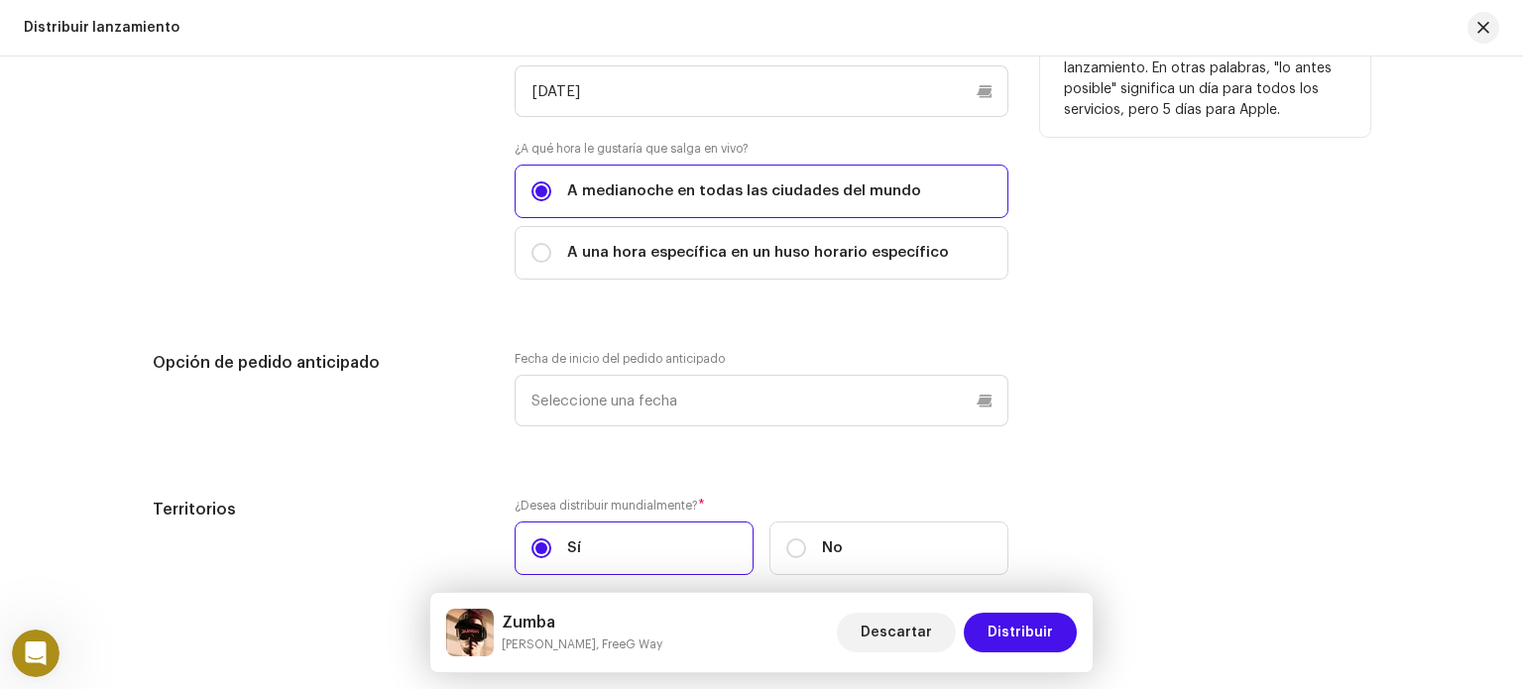
click at [1148, 281] on div "Fecha de inicio del lanzamiento: Transmitimos su publicación a los servicios de…" at bounding box center [1205, 71] width 330 height 464
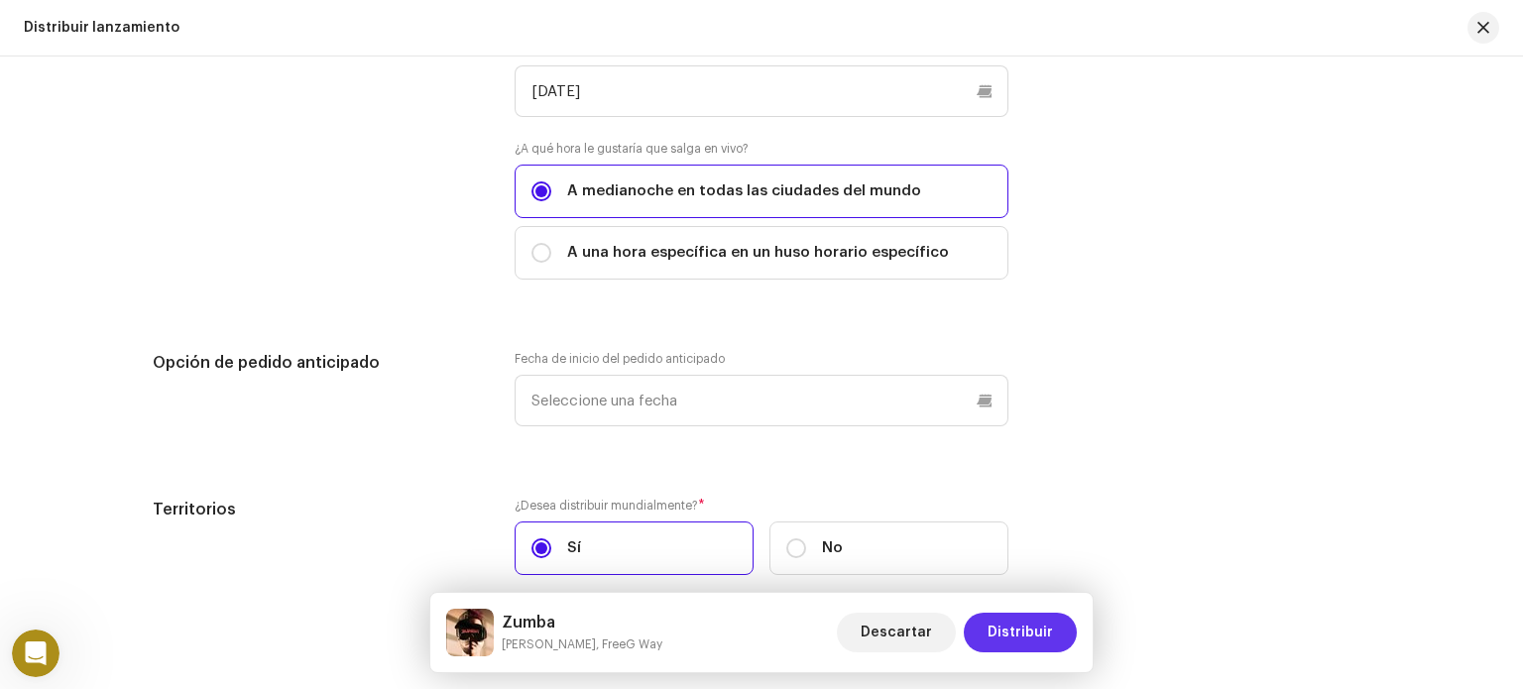
click at [1028, 645] on span "Distribuir" at bounding box center [1020, 633] width 65 height 40
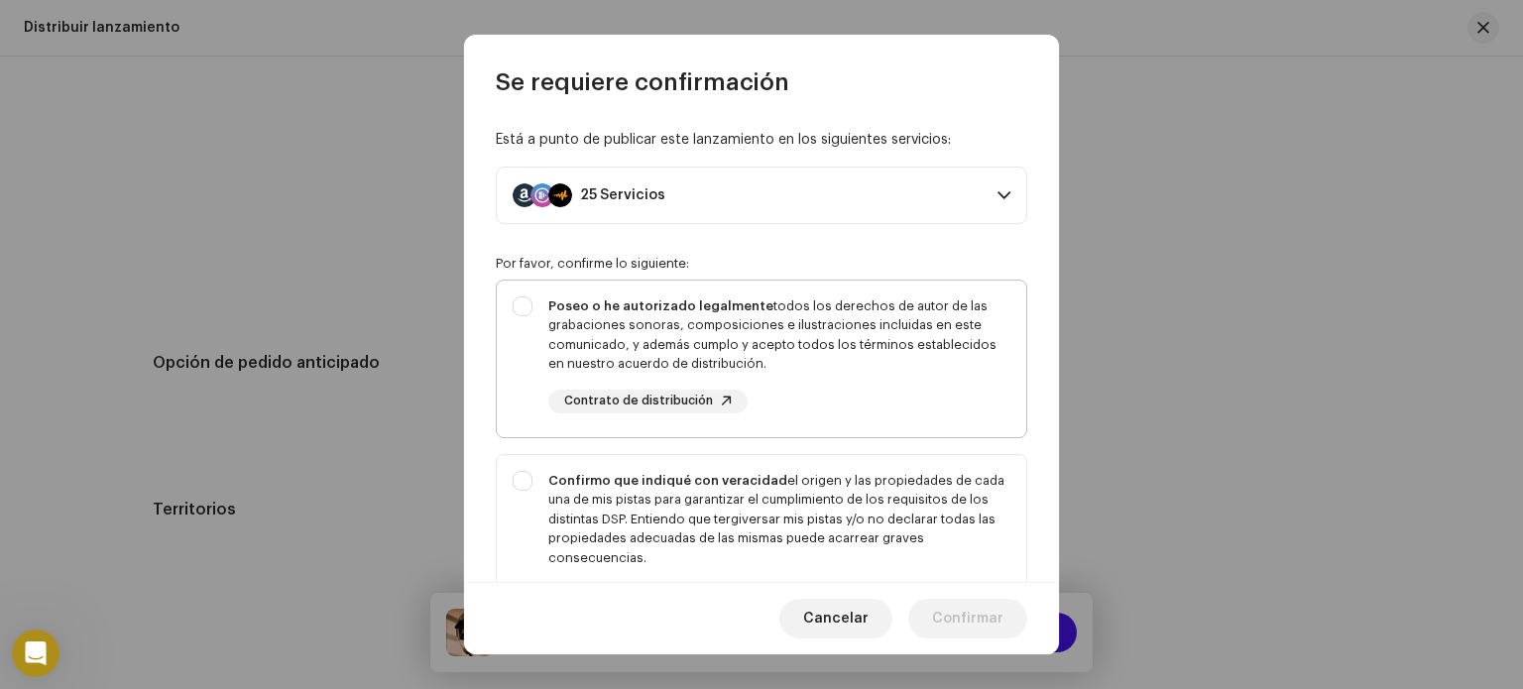
click at [607, 321] on div "Poseo o he autorizado legalmente todos los derechos de autor de las grabaciones…" at bounding box center [779, 334] width 462 height 77
checkbox input "true"
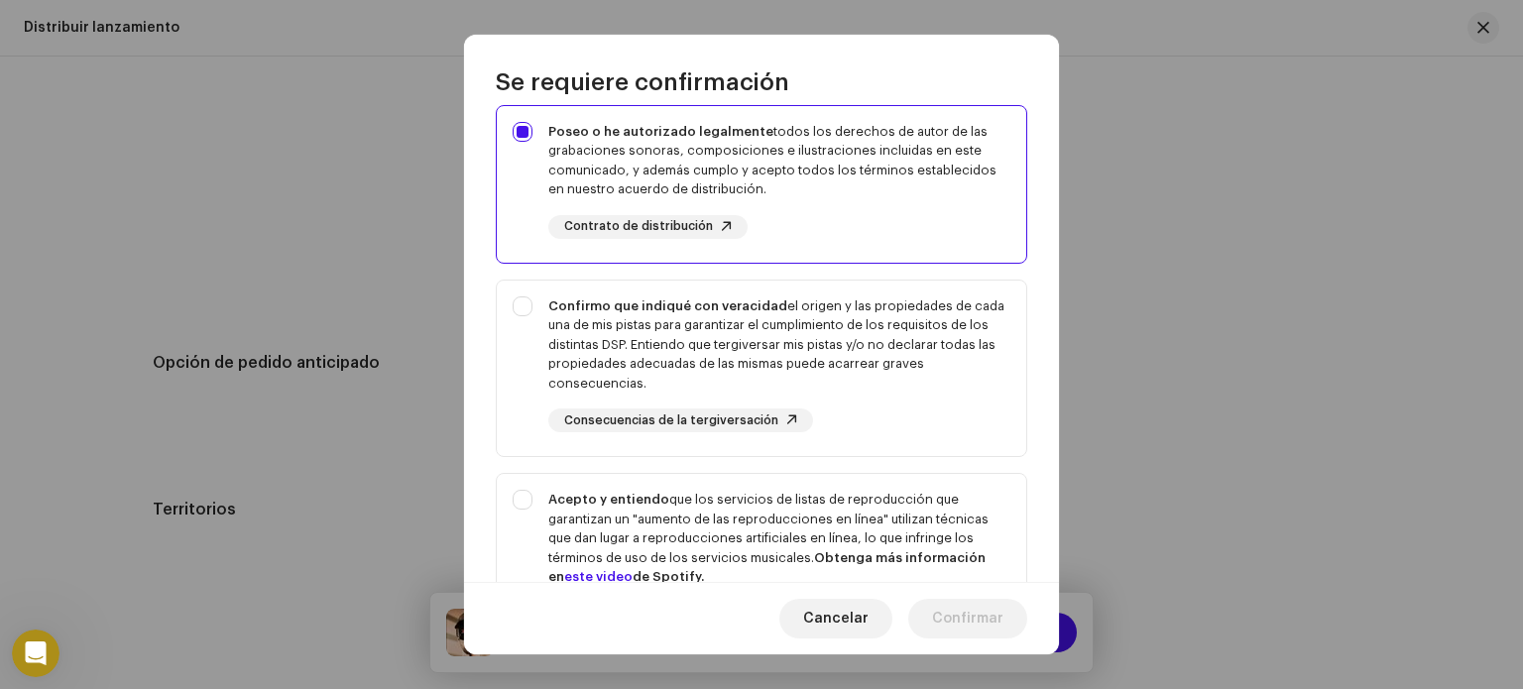
scroll to position [195, 0]
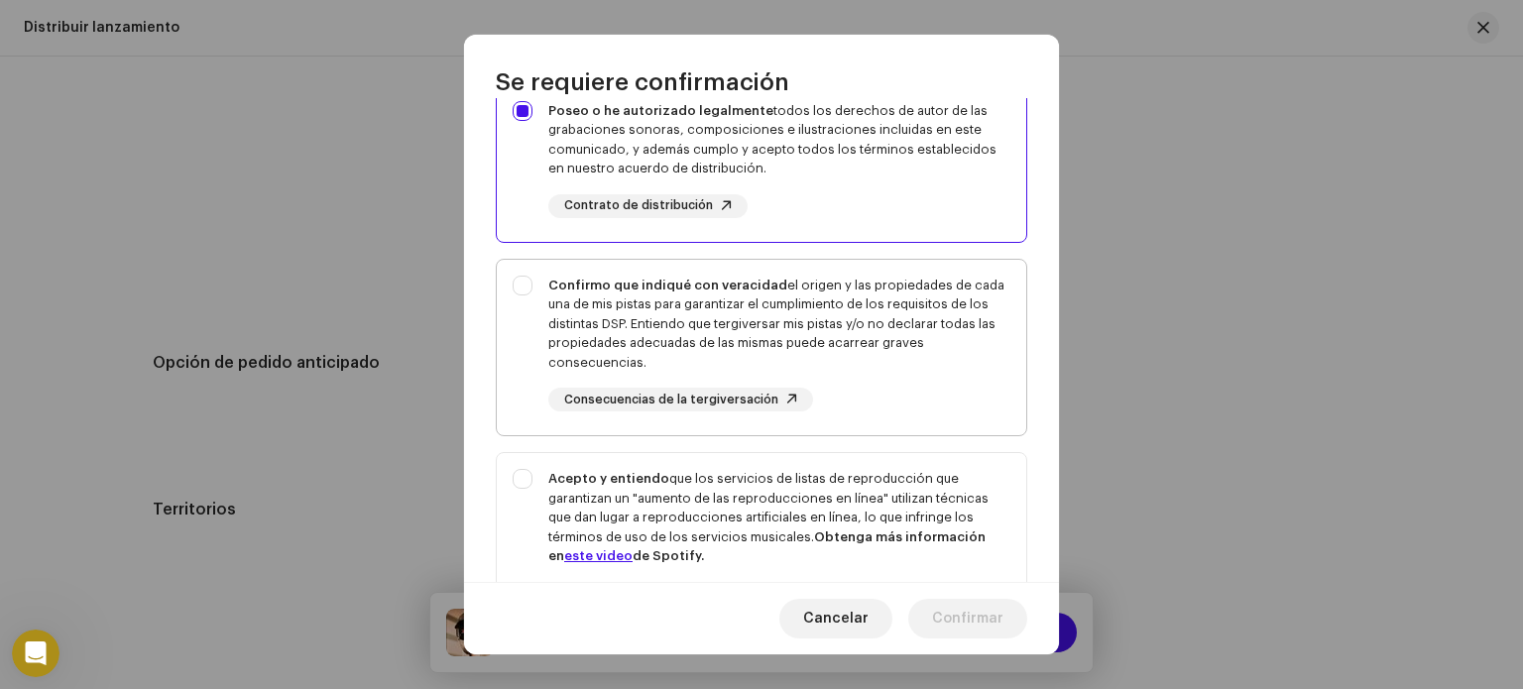
click at [884, 305] on div "Confirmo que indiqué con veracidad el origen y las propiedades de cada una de m…" at bounding box center [779, 324] width 462 height 97
checkbox input "true"
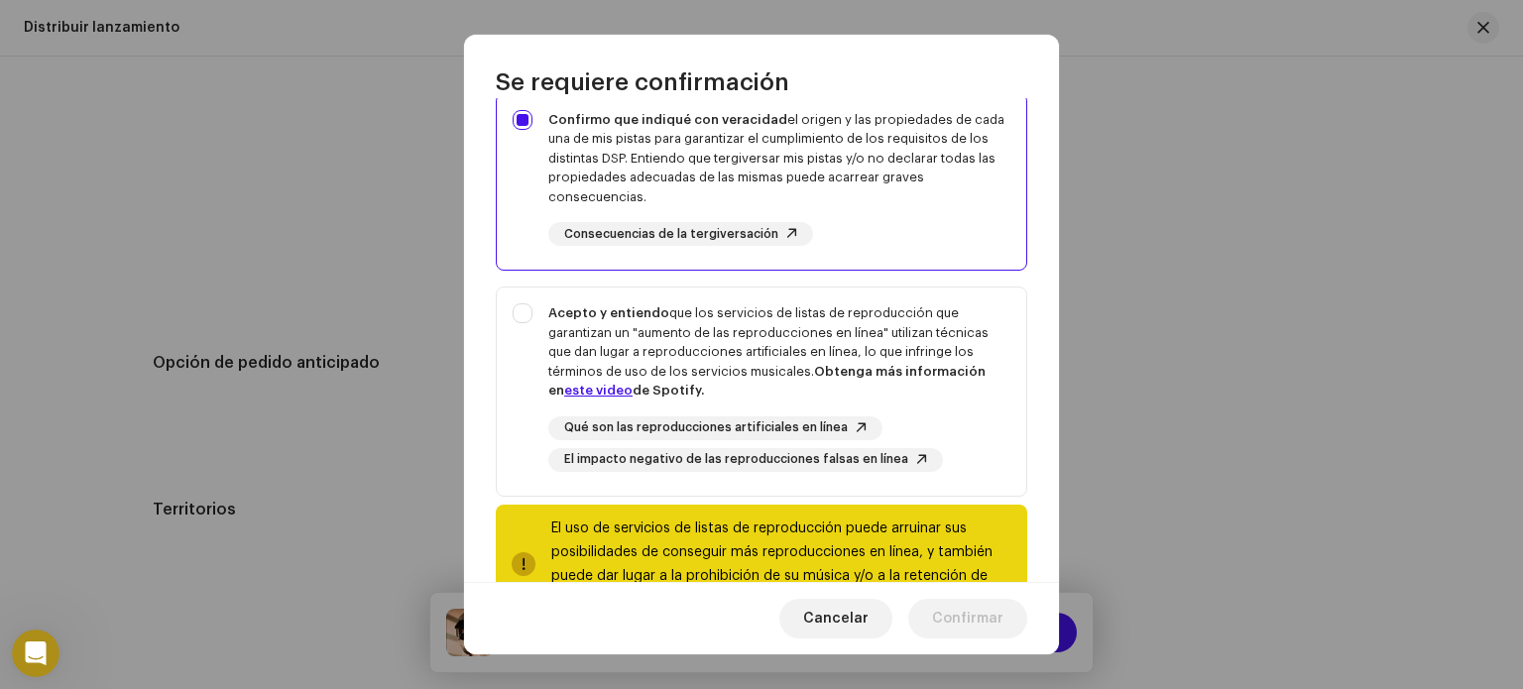
scroll to position [386, 0]
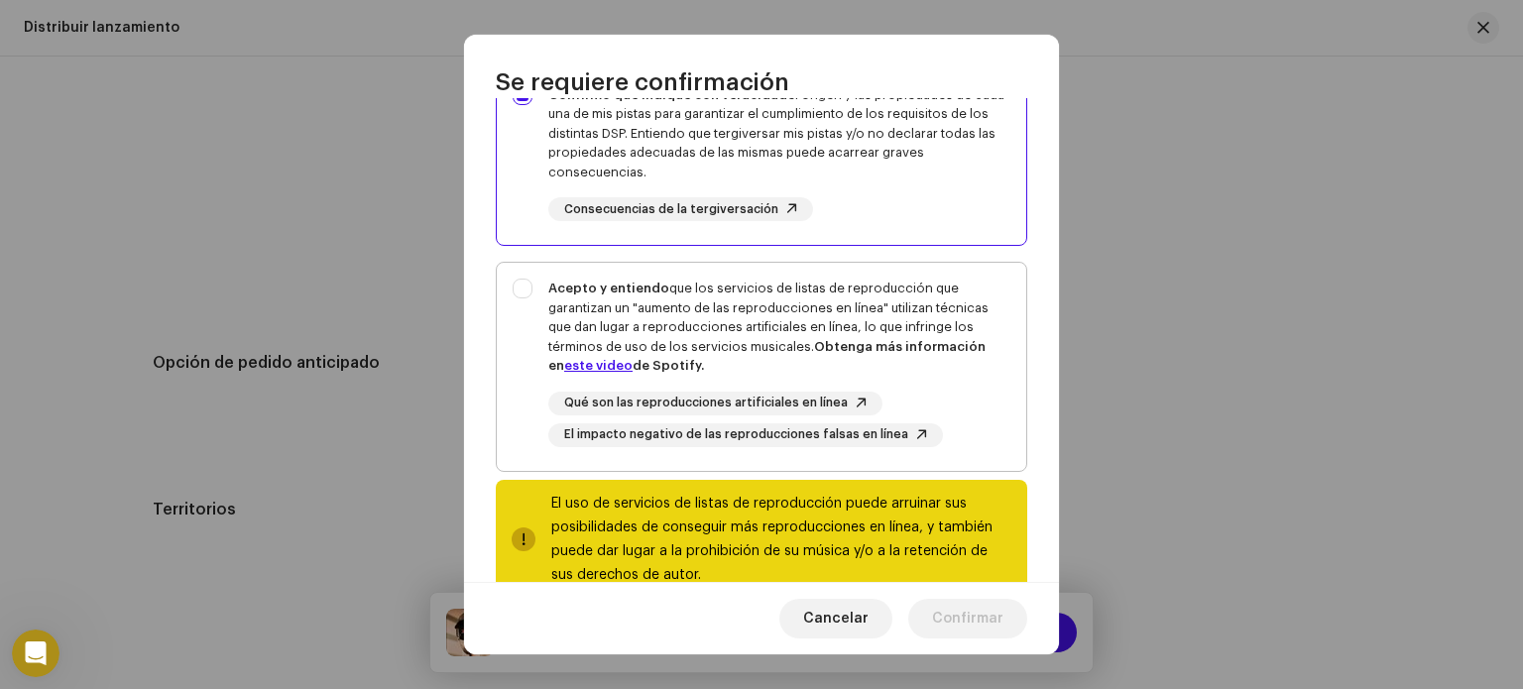
click at [757, 329] on div "Acepto y entiendo que los servicios de listas de reproducción que garantizan un…" at bounding box center [779, 327] width 462 height 97
checkbox input "true"
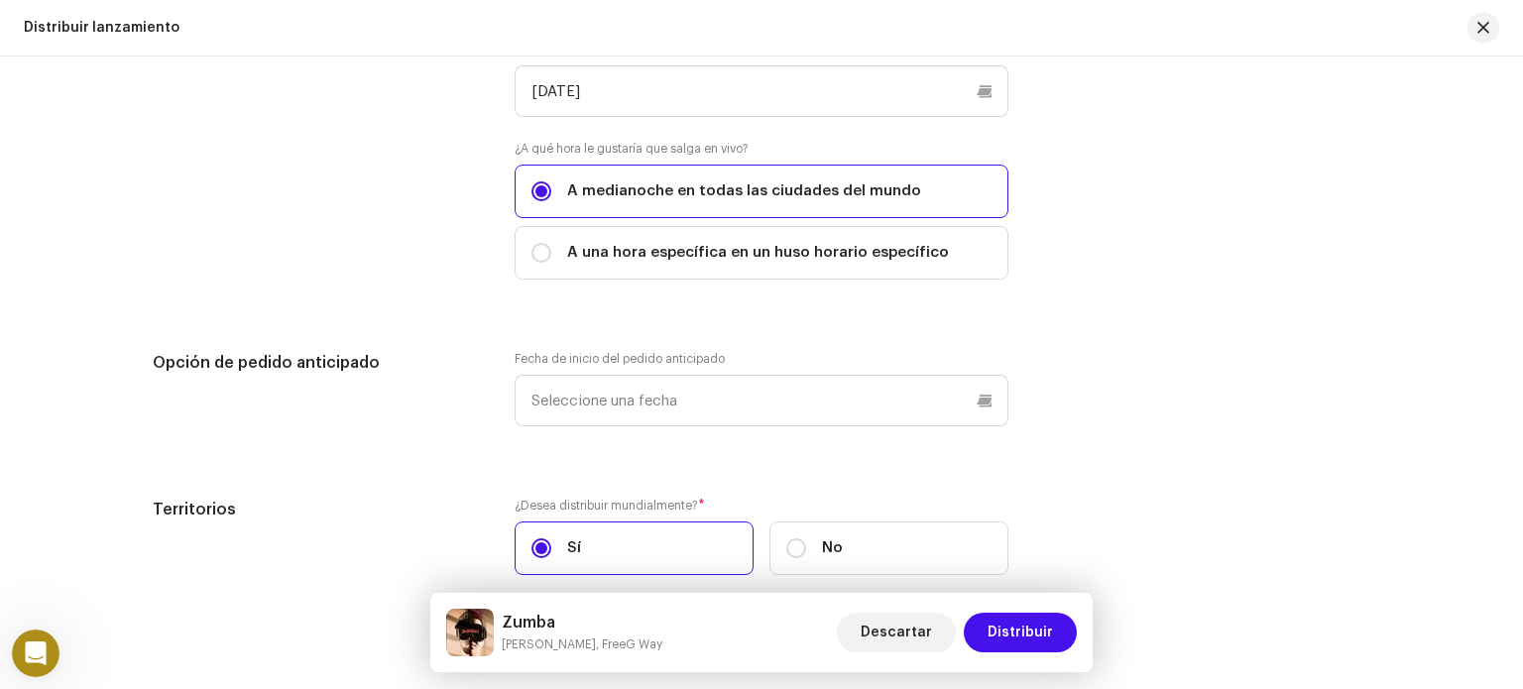
scroll to position [728, 0]
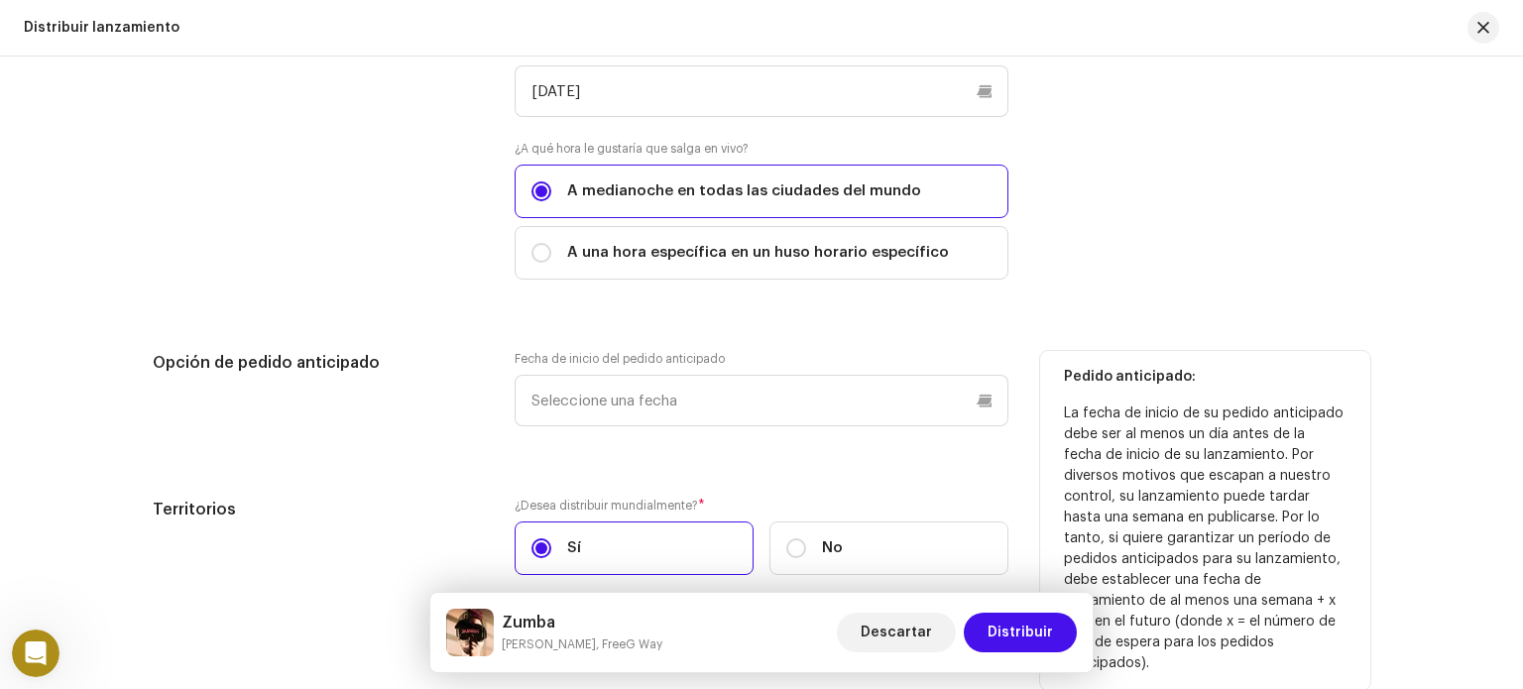
drag, startPoint x: 1059, startPoint y: 347, endPoint x: 1058, endPoint y: 415, distance: 68.4
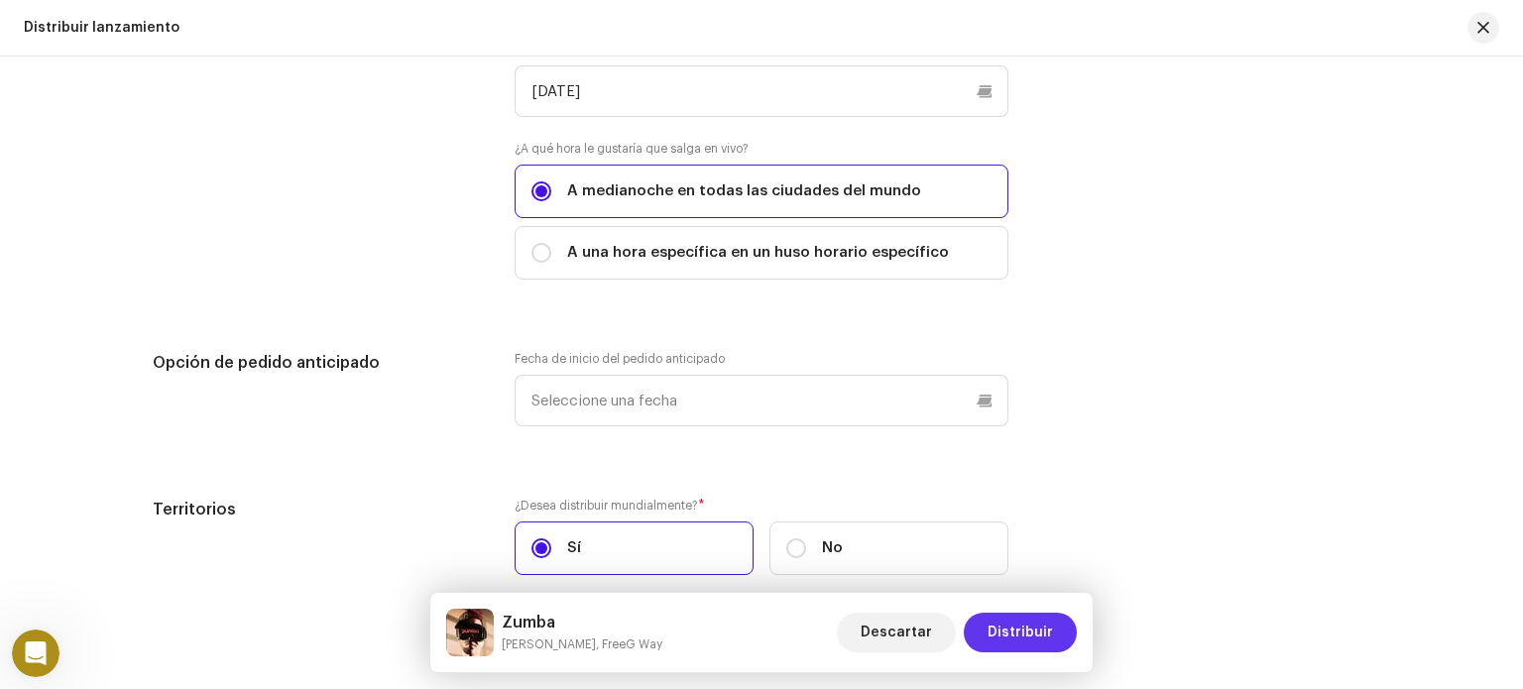
click at [1019, 632] on span "Distribuir" at bounding box center [1020, 633] width 65 height 40
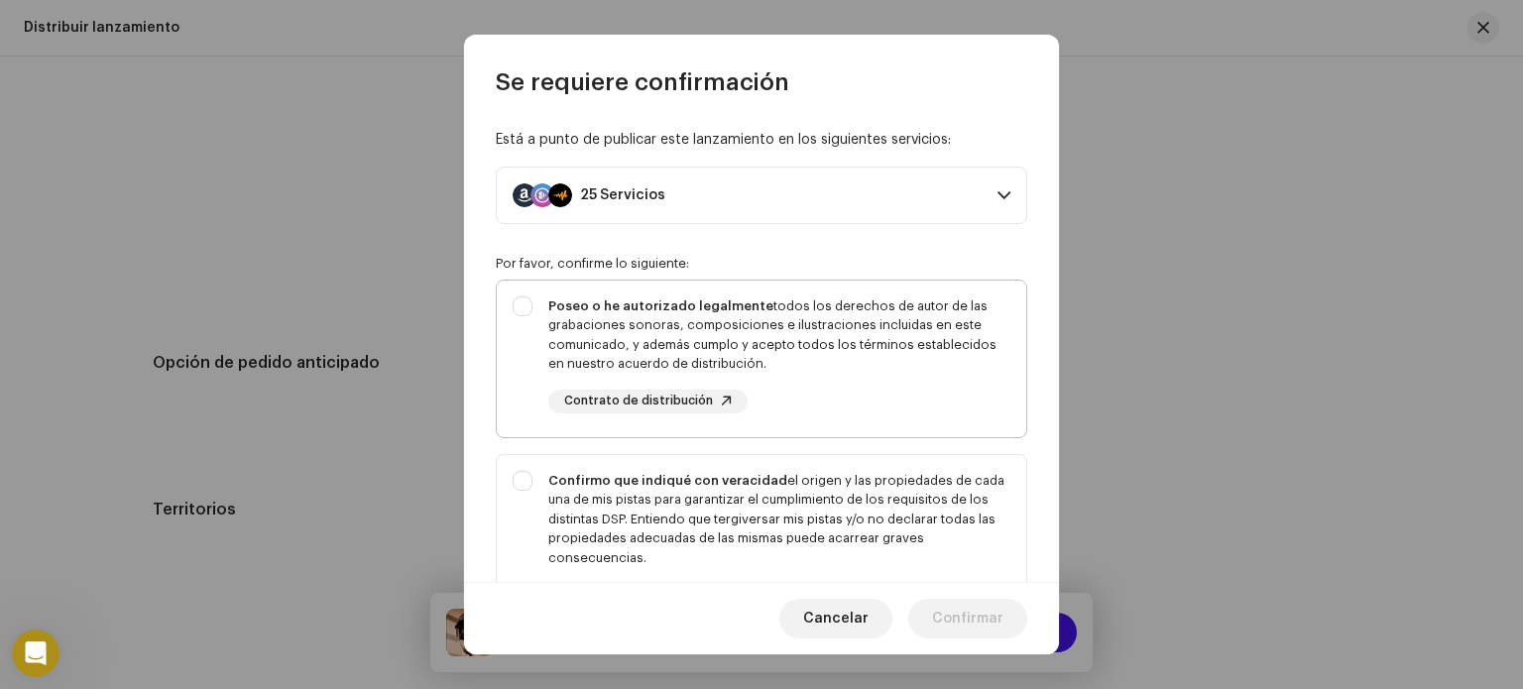
click at [625, 344] on font "todos los derechos de autor de las grabaciones sonoras, composiciones e ilustra…" at bounding box center [772, 334] width 448 height 71
checkbox input "true"
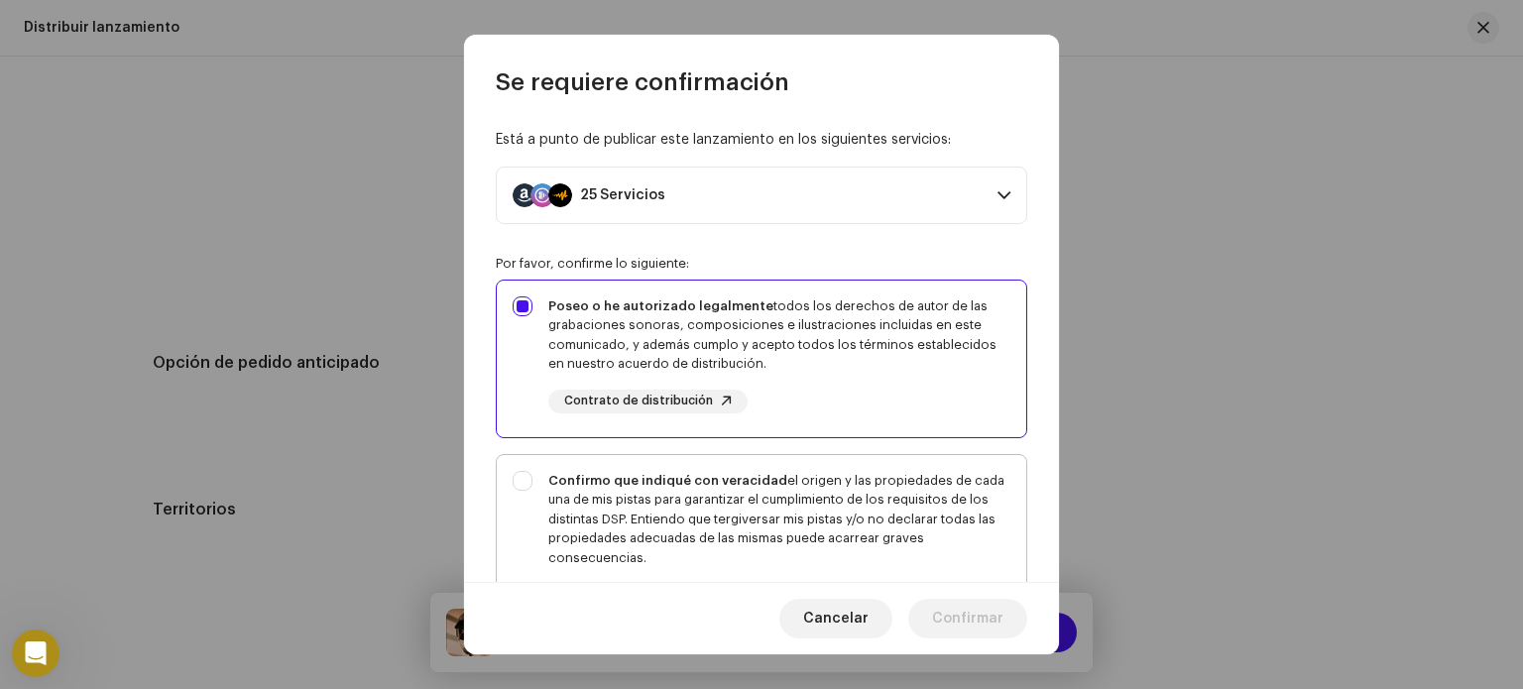
click at [651, 508] on div "Confirmo que indiqué con veracidad el origen y las propiedades de cada una de m…" at bounding box center [779, 519] width 462 height 97
checkbox input "true"
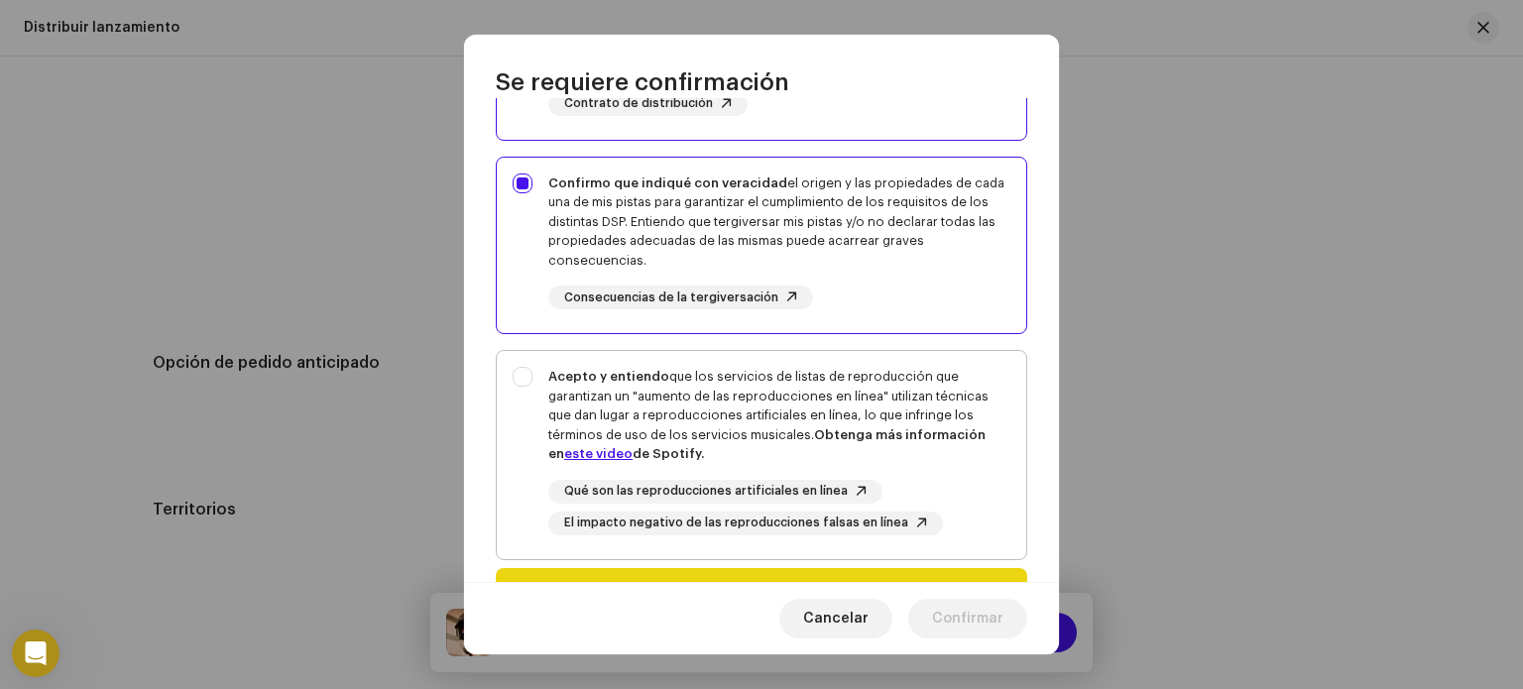
click at [675, 375] on font "que los servicios de listas de reproducción que garantizan un "aumento de las r…" at bounding box center [768, 405] width 440 height 71
checkbox input "true"
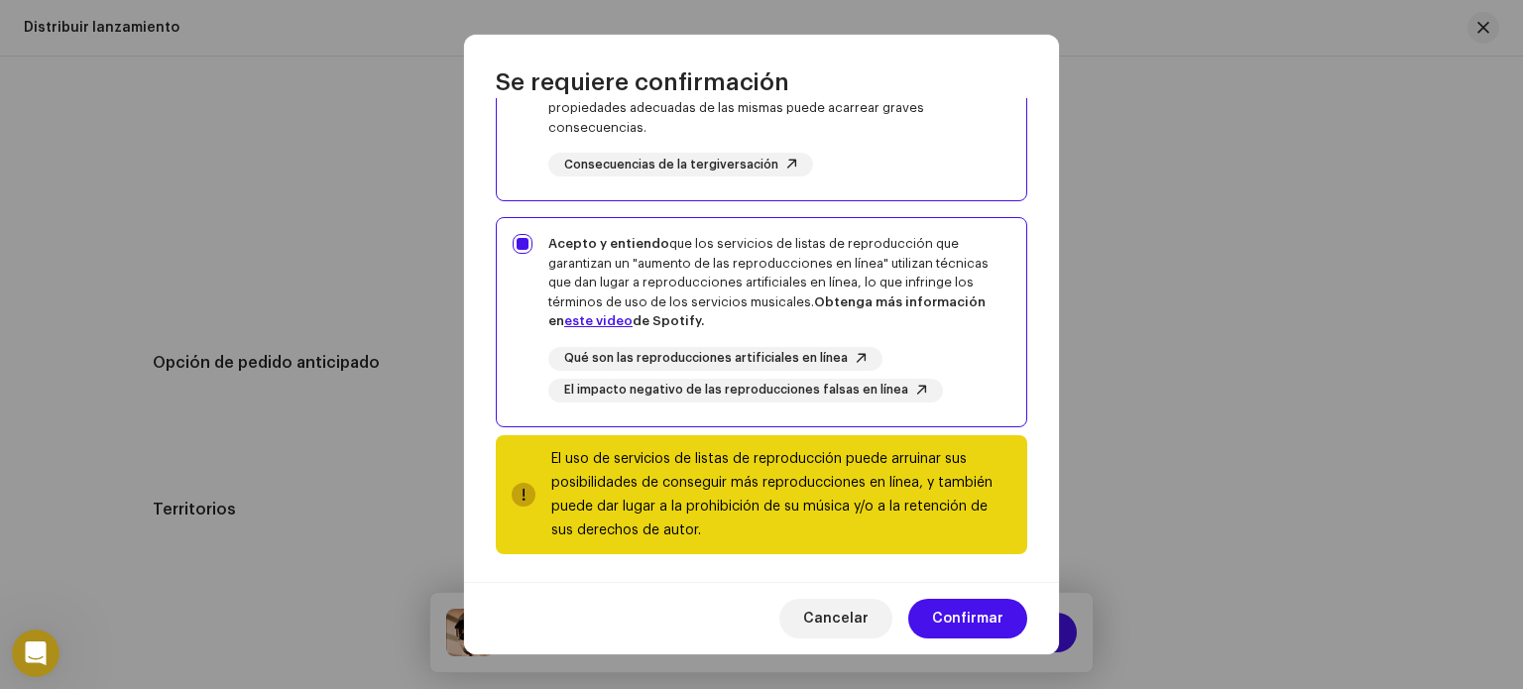
scroll to position [431, 0]
click at [979, 621] on font "Confirmar" at bounding box center [967, 619] width 71 height 14
